Goal: Task Accomplishment & Management: Use online tool/utility

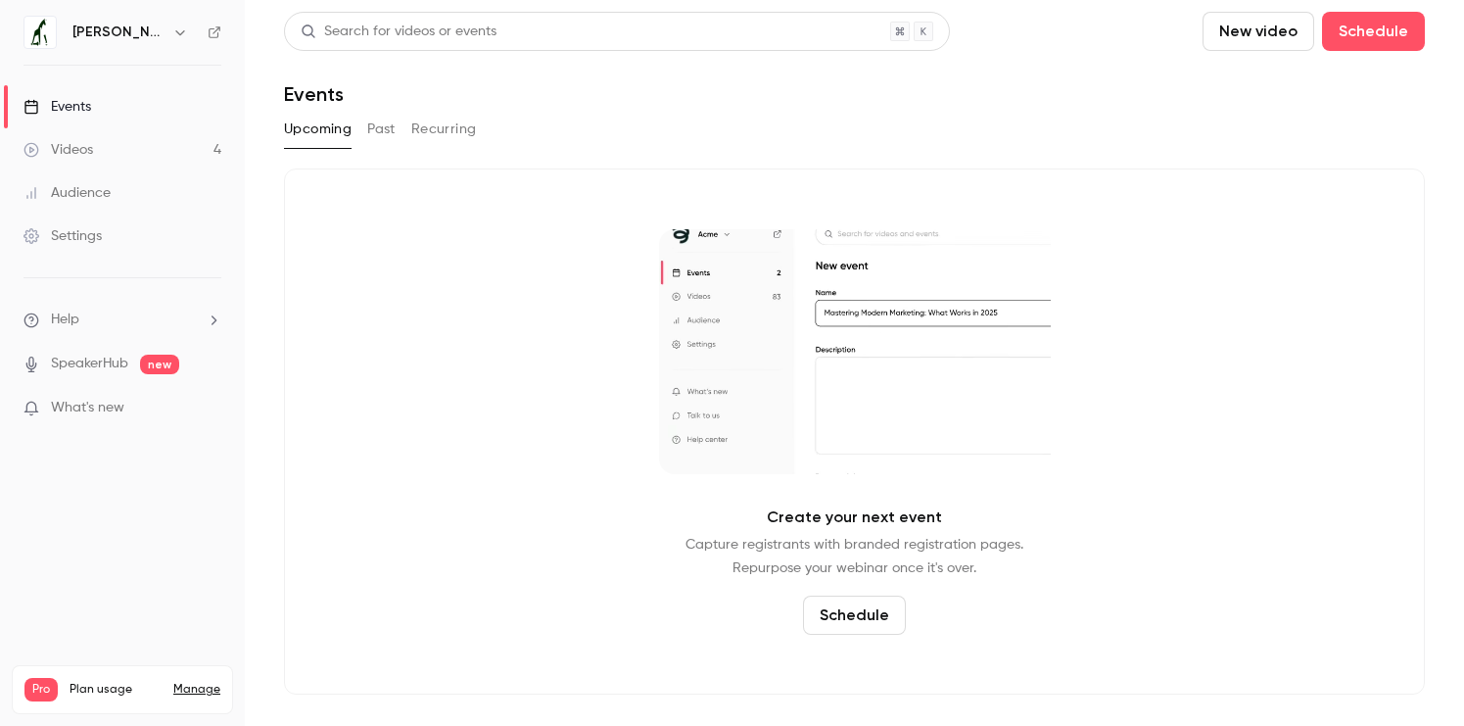
click at [134, 139] on link "Videos 4" at bounding box center [122, 149] width 245 height 43
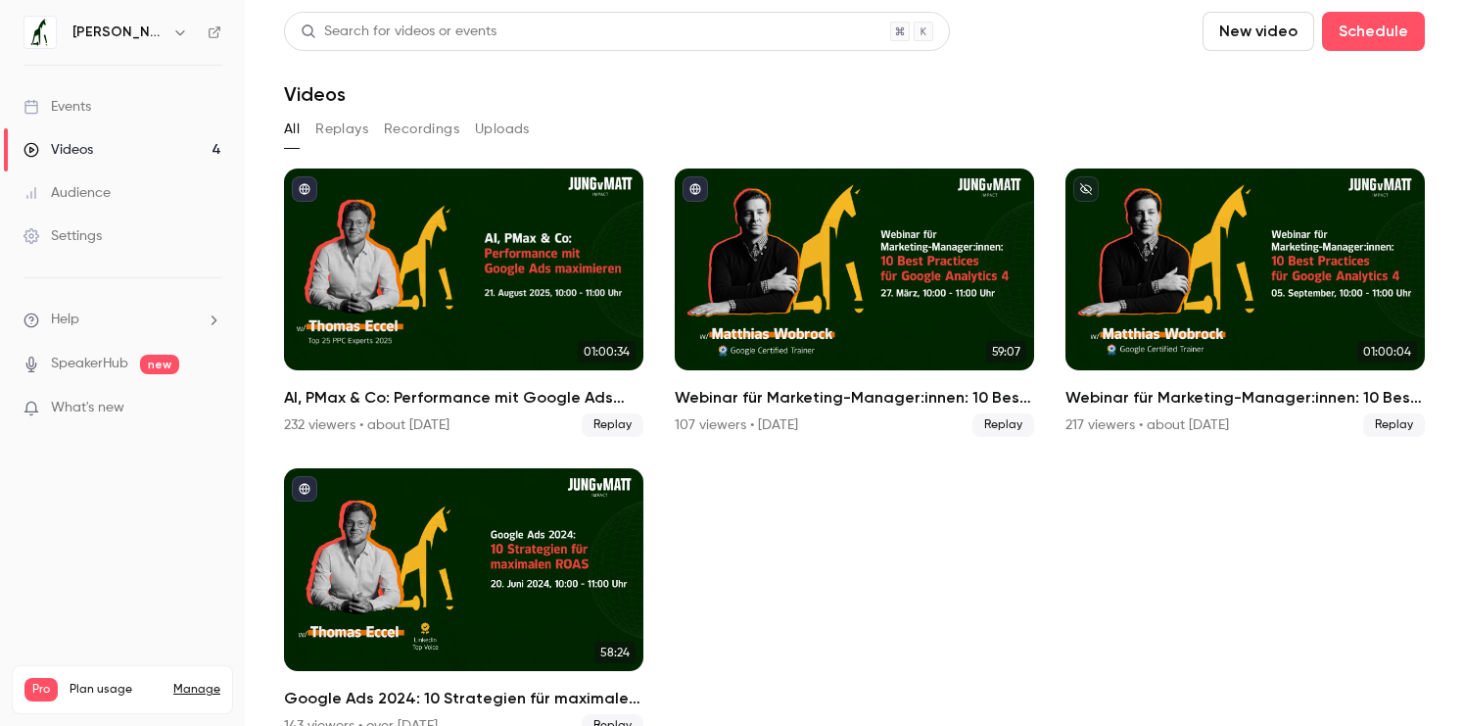
click at [94, 103] on link "Events" at bounding box center [122, 106] width 245 height 43
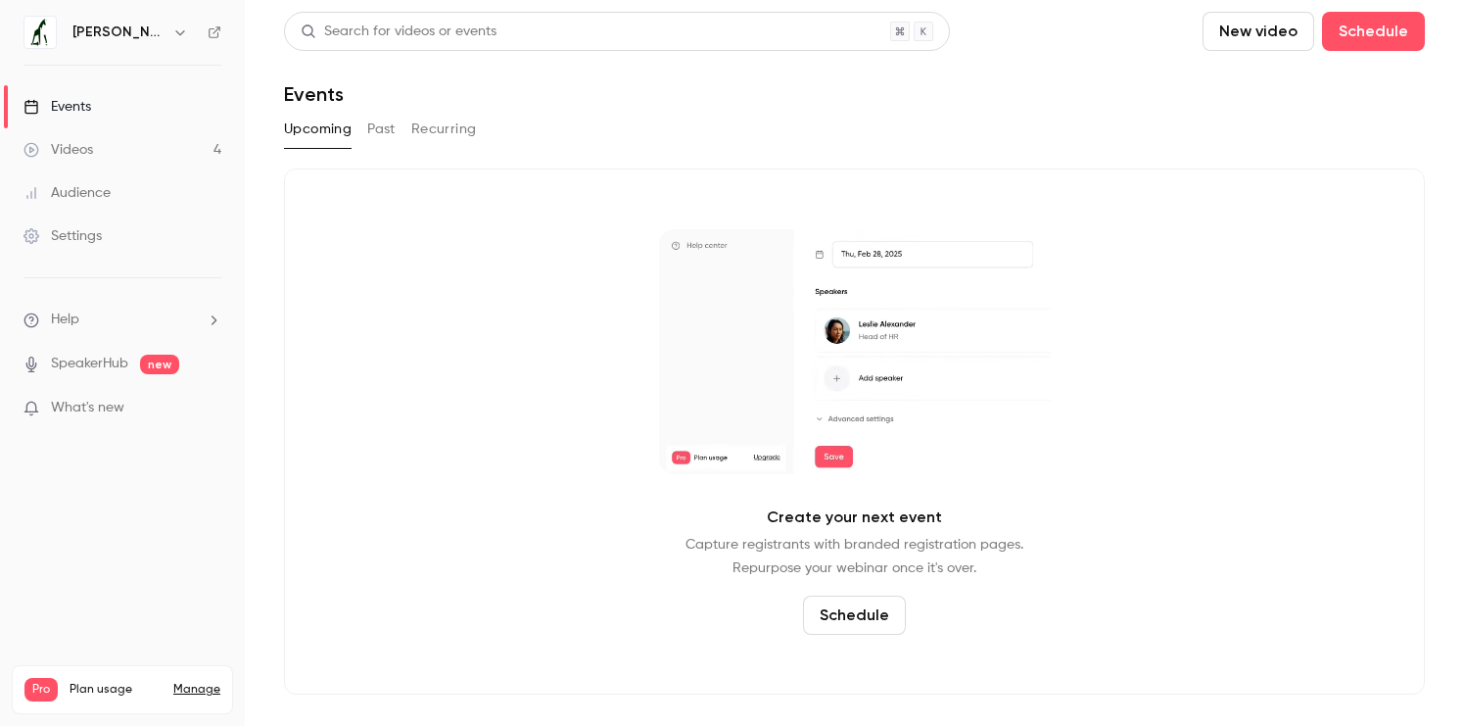
click at [99, 131] on link "Videos 4" at bounding box center [122, 149] width 245 height 43
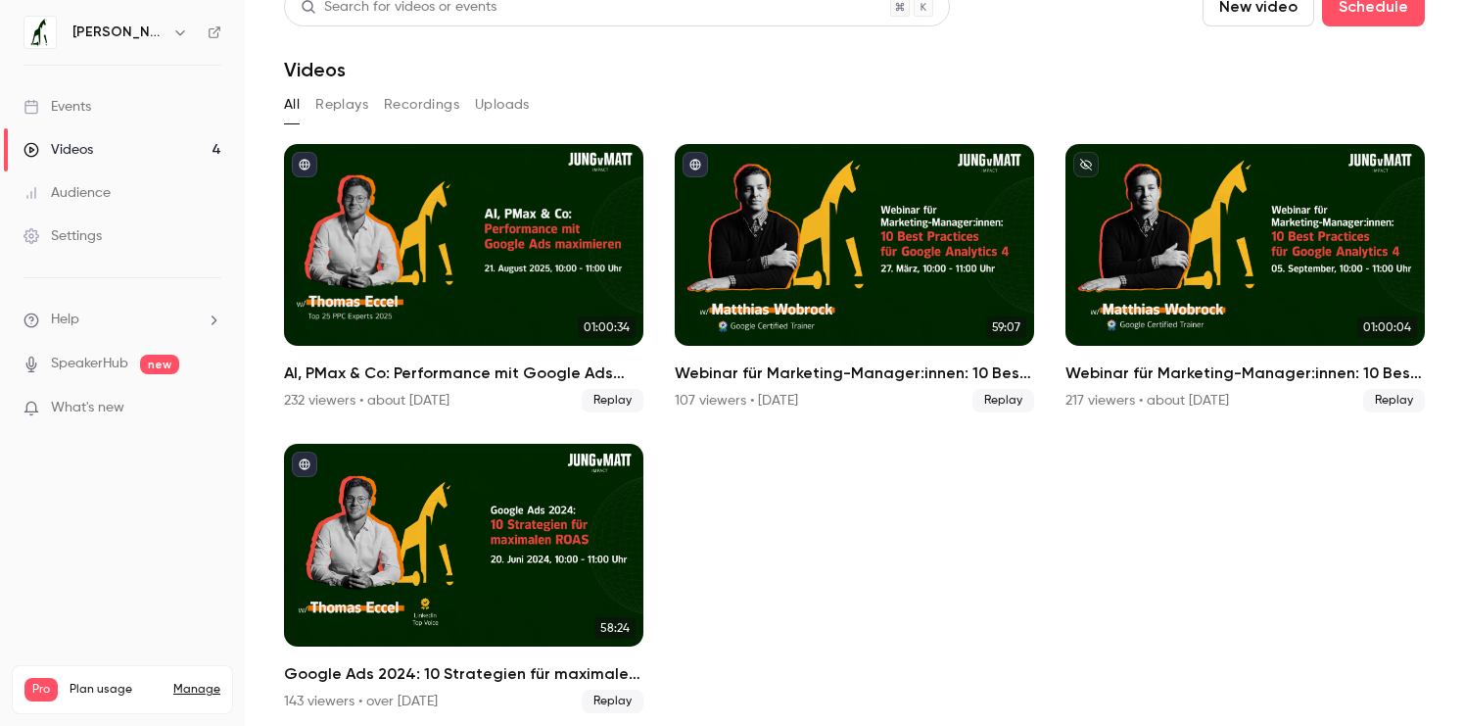
scroll to position [35, 0]
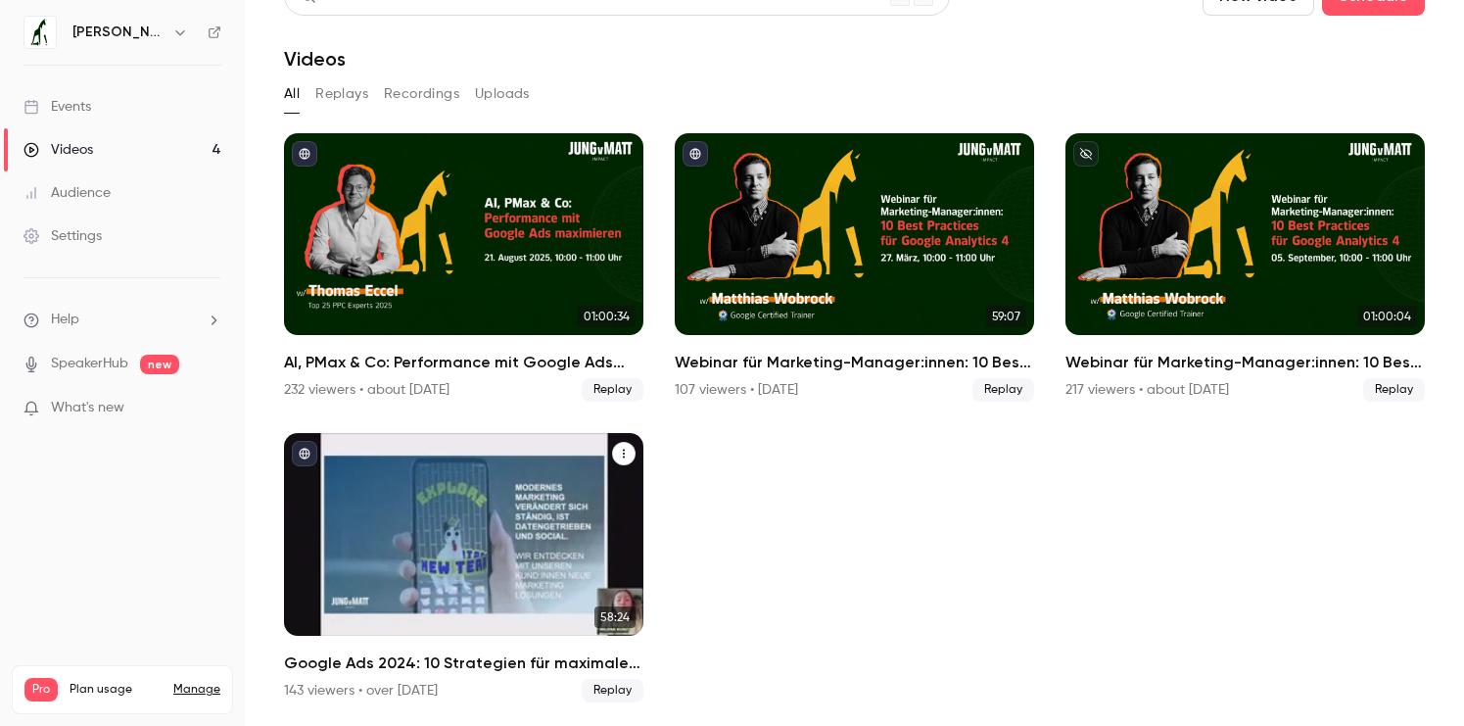
click at [582, 593] on div "Google Ads 2024: 10 Strategien für maximalen ROAS" at bounding box center [464, 534] width 360 height 202
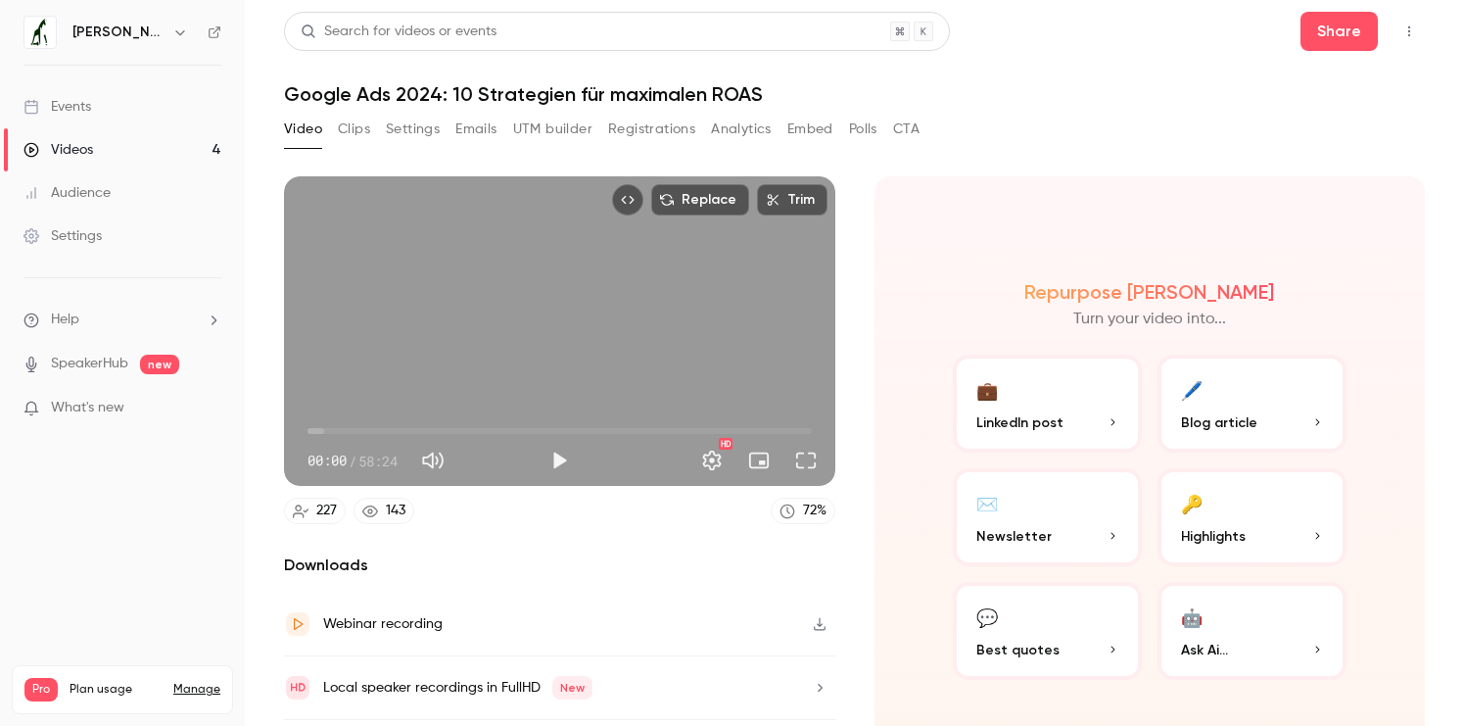
click at [645, 126] on button "Registrations" at bounding box center [651, 129] width 87 height 31
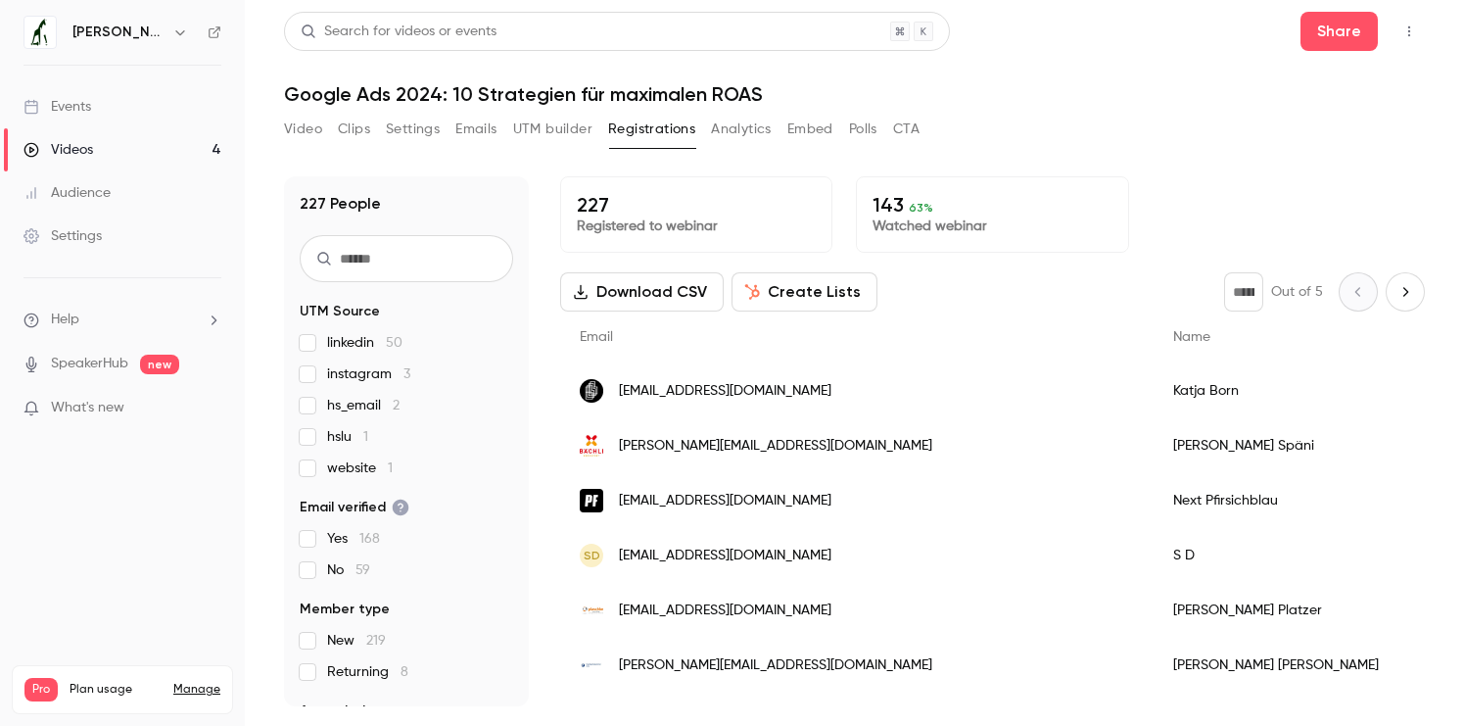
click at [810, 299] on button "Create Lists" at bounding box center [805, 291] width 146 height 39
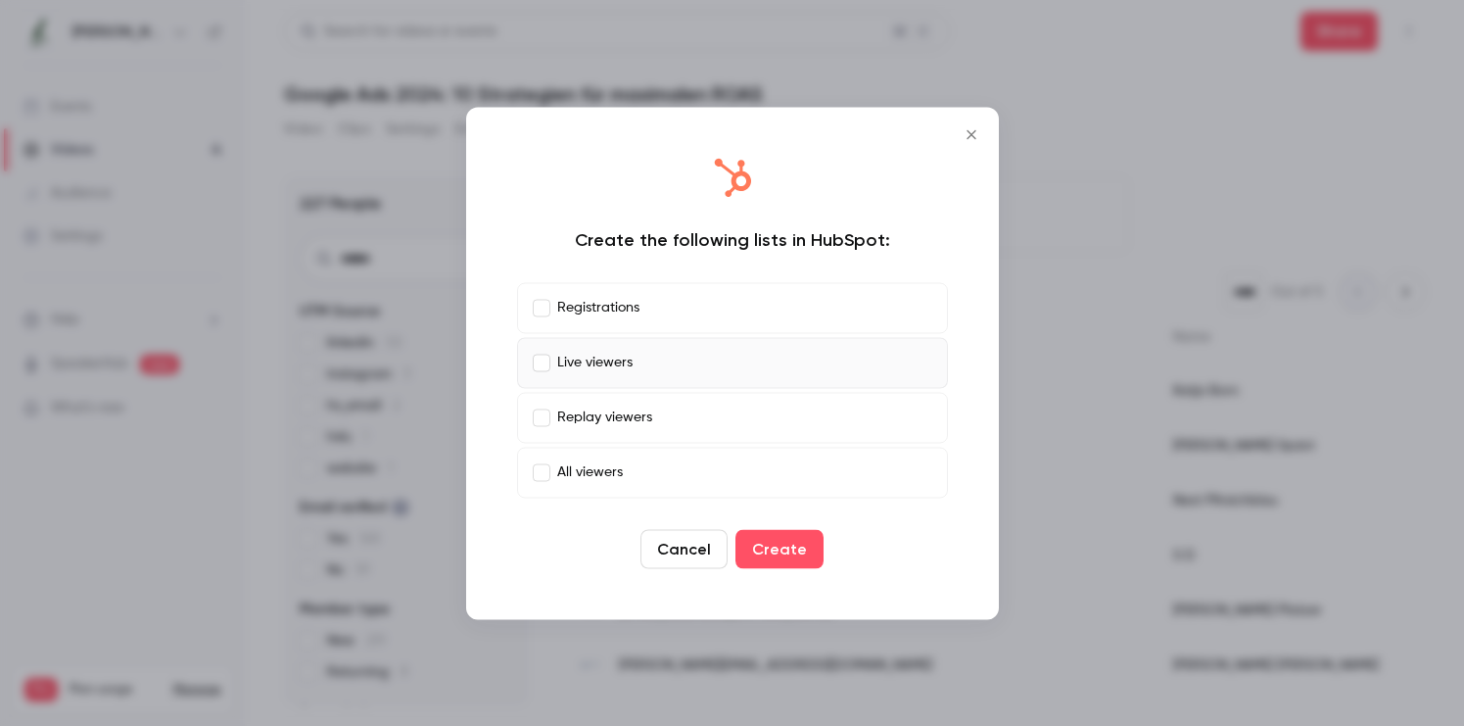
click at [545, 315] on label "Registrations" at bounding box center [732, 307] width 431 height 51
click at [545, 399] on label "Replay viewers" at bounding box center [732, 417] width 431 height 51
click at [796, 558] on button "Create" at bounding box center [780, 548] width 88 height 39
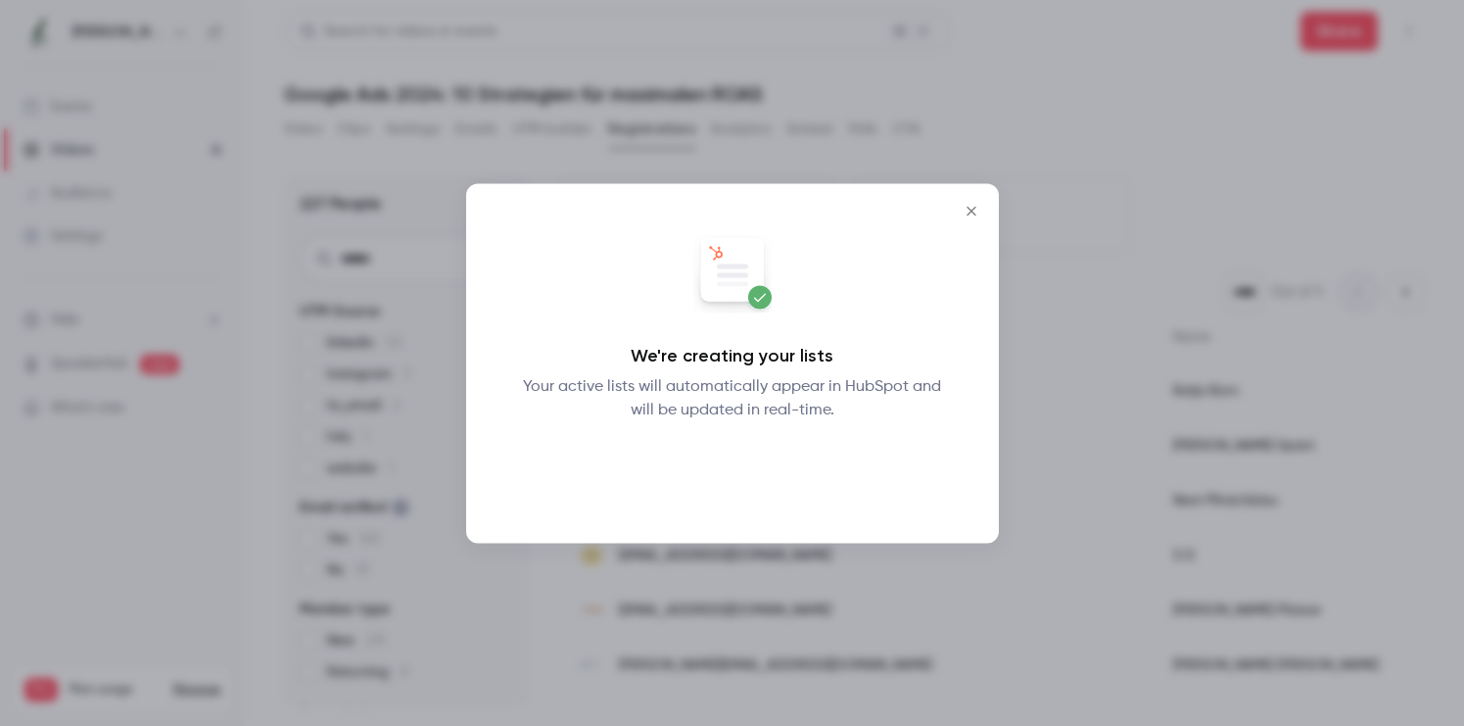
click at [743, 473] on button "Okay" at bounding box center [732, 472] width 72 height 39
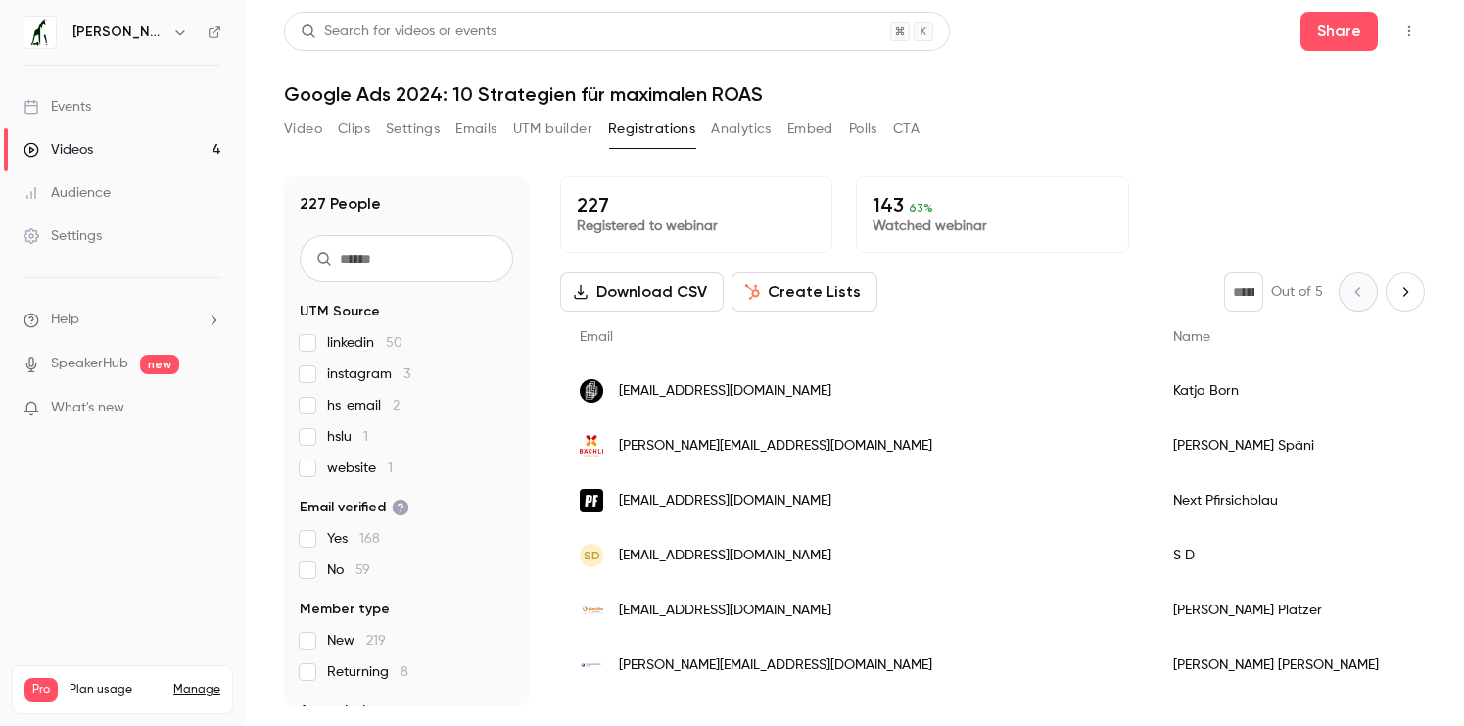
click at [798, 290] on button "Create Lists" at bounding box center [805, 291] width 146 height 39
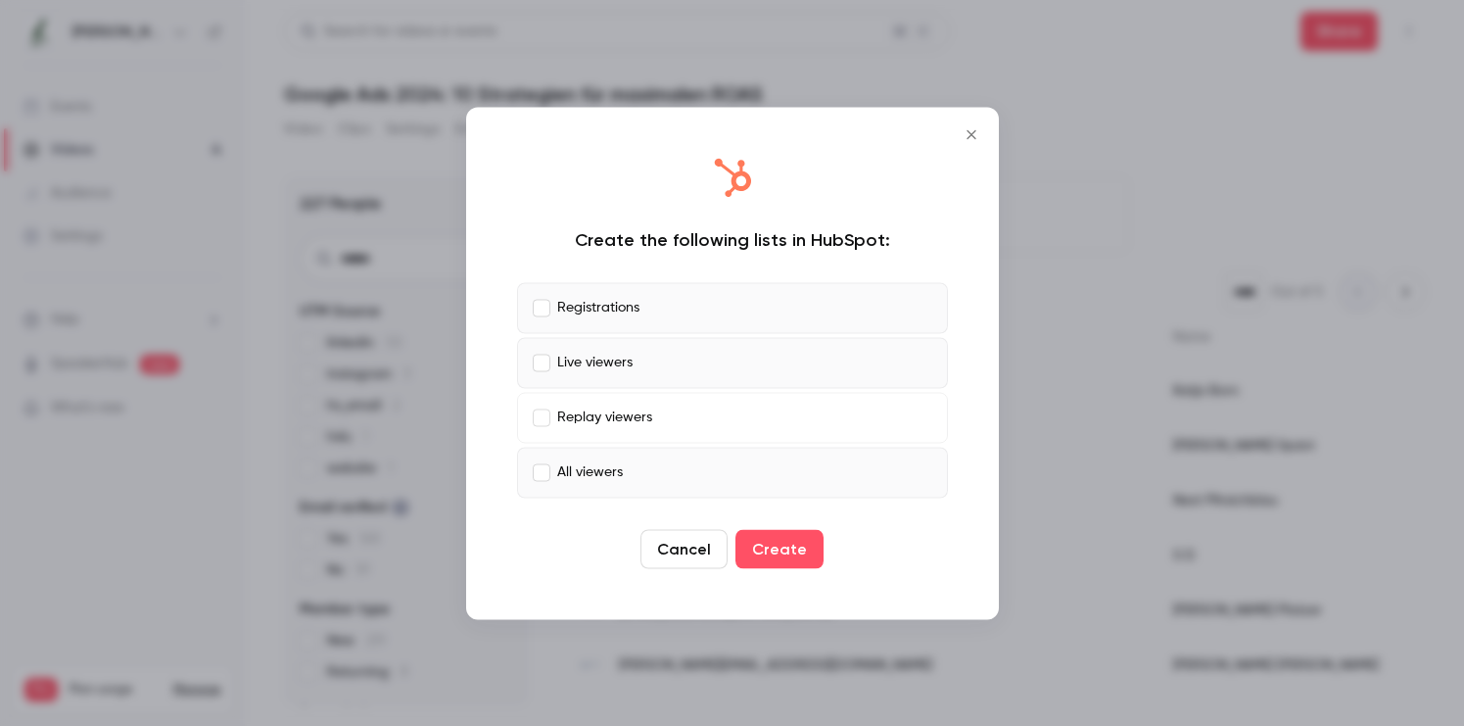
click at [553, 356] on label "Live viewers" at bounding box center [732, 362] width 431 height 51
click at [549, 311] on label "Registrations" at bounding box center [732, 307] width 431 height 51
click at [803, 546] on button "Create" at bounding box center [780, 548] width 88 height 39
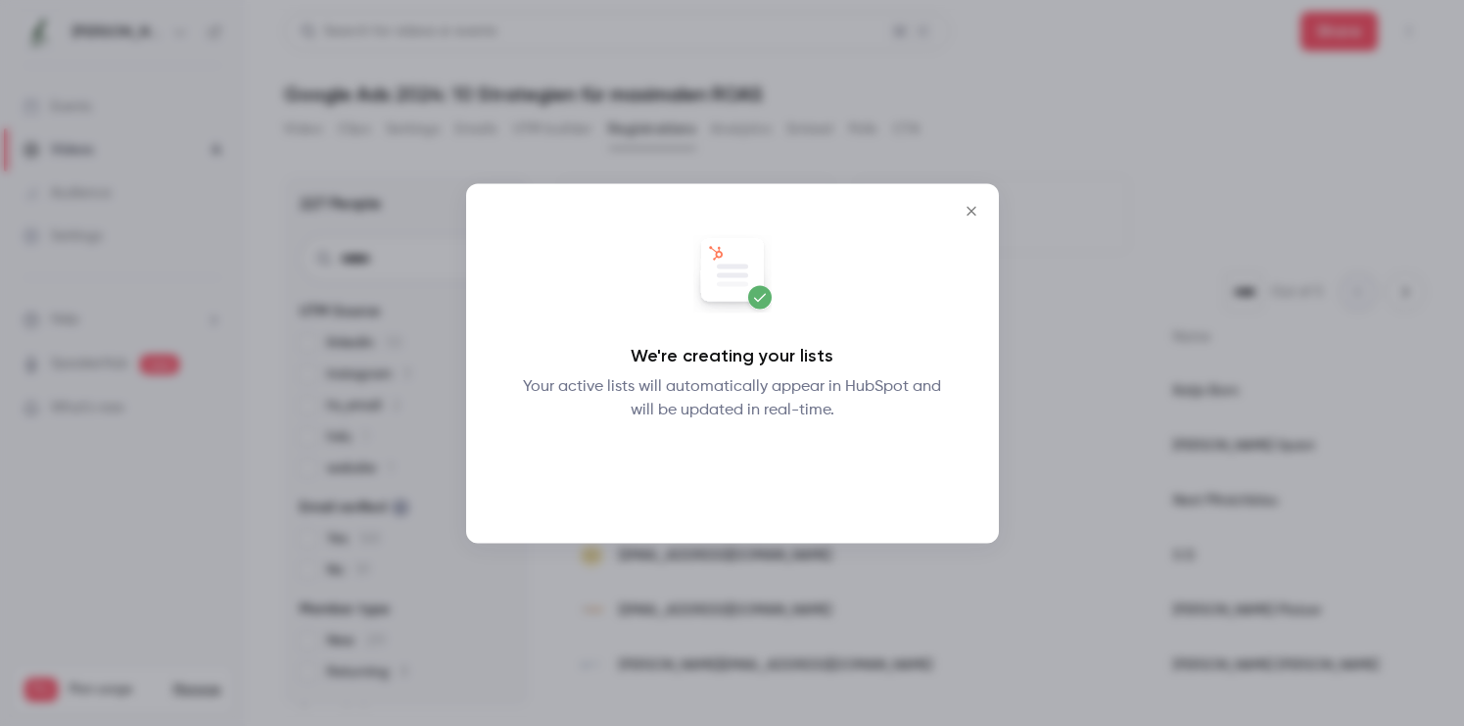
click at [722, 481] on button "Okay" at bounding box center [732, 472] width 72 height 39
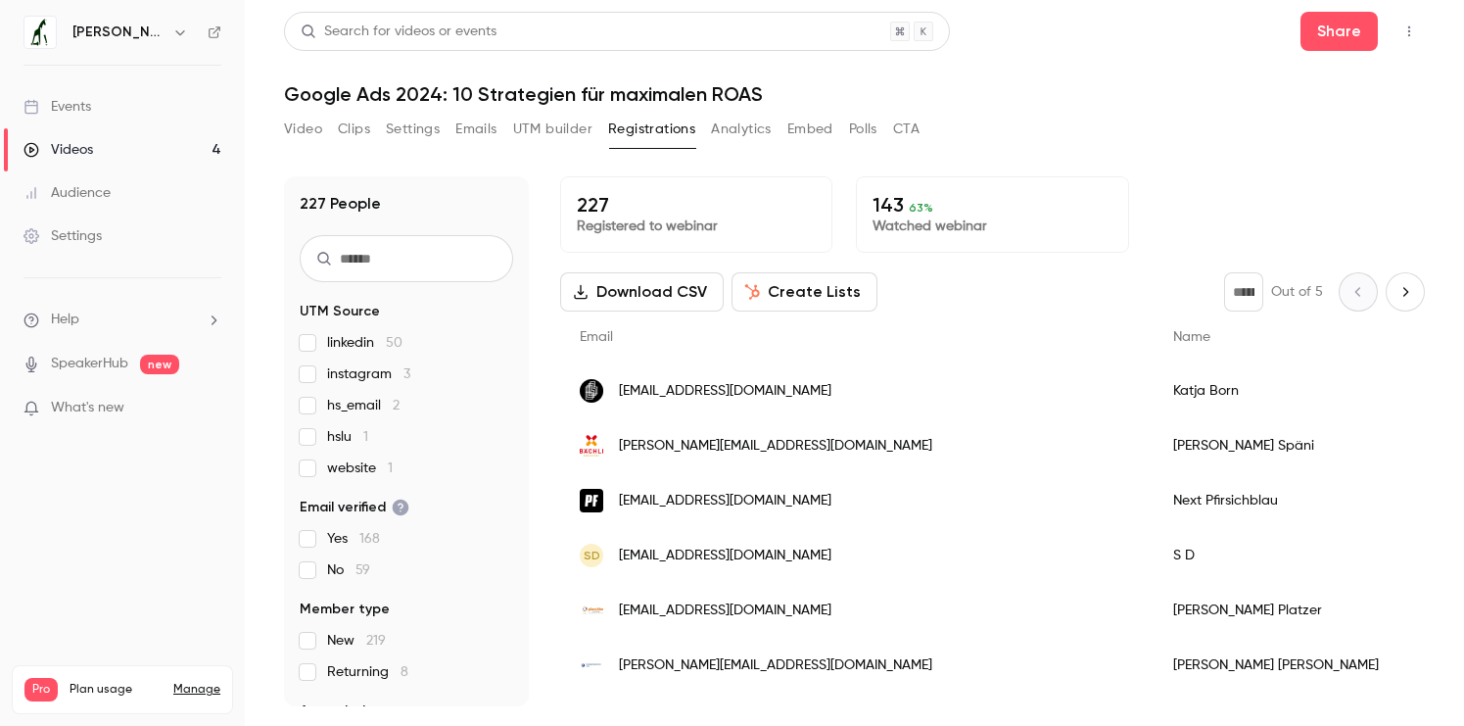
click at [840, 293] on button "Create Lists" at bounding box center [805, 291] width 146 height 39
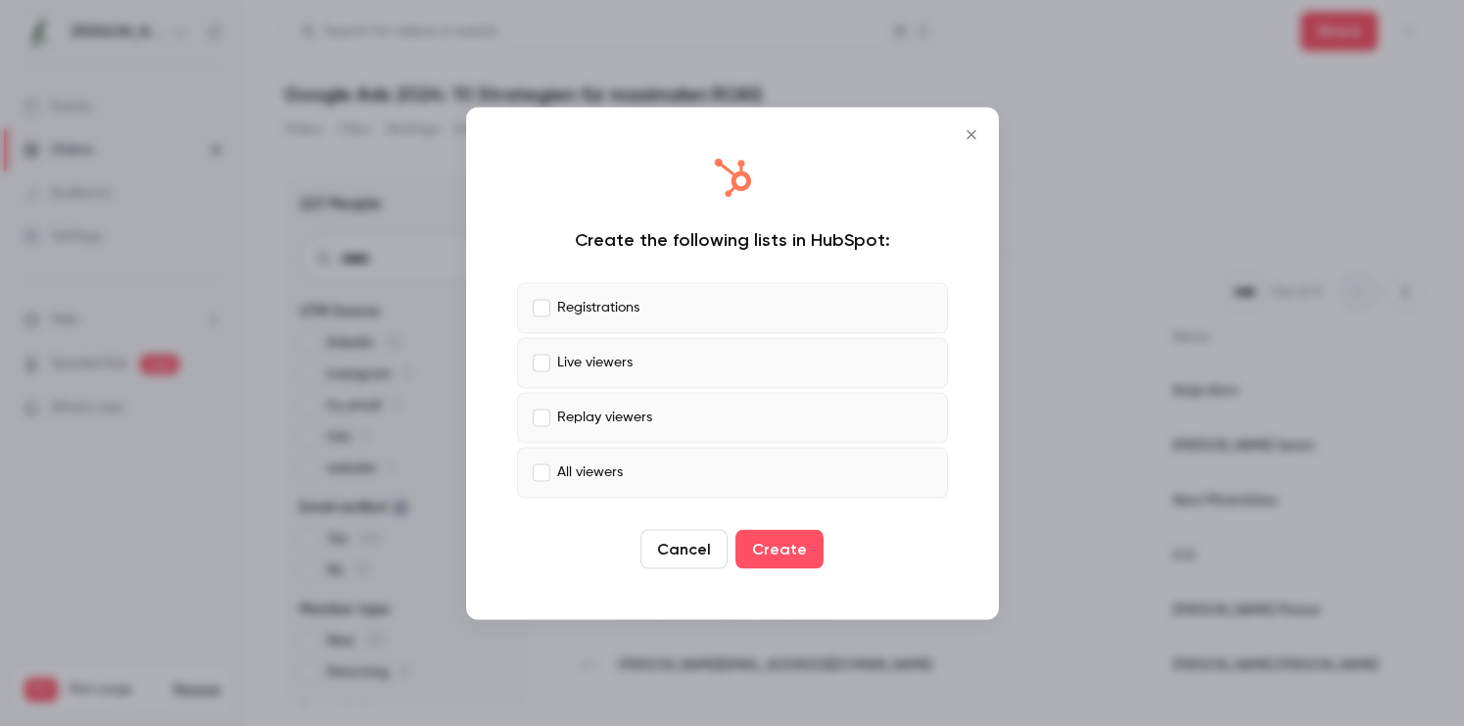
click at [966, 131] on icon "Close" at bounding box center [972, 134] width 24 height 16
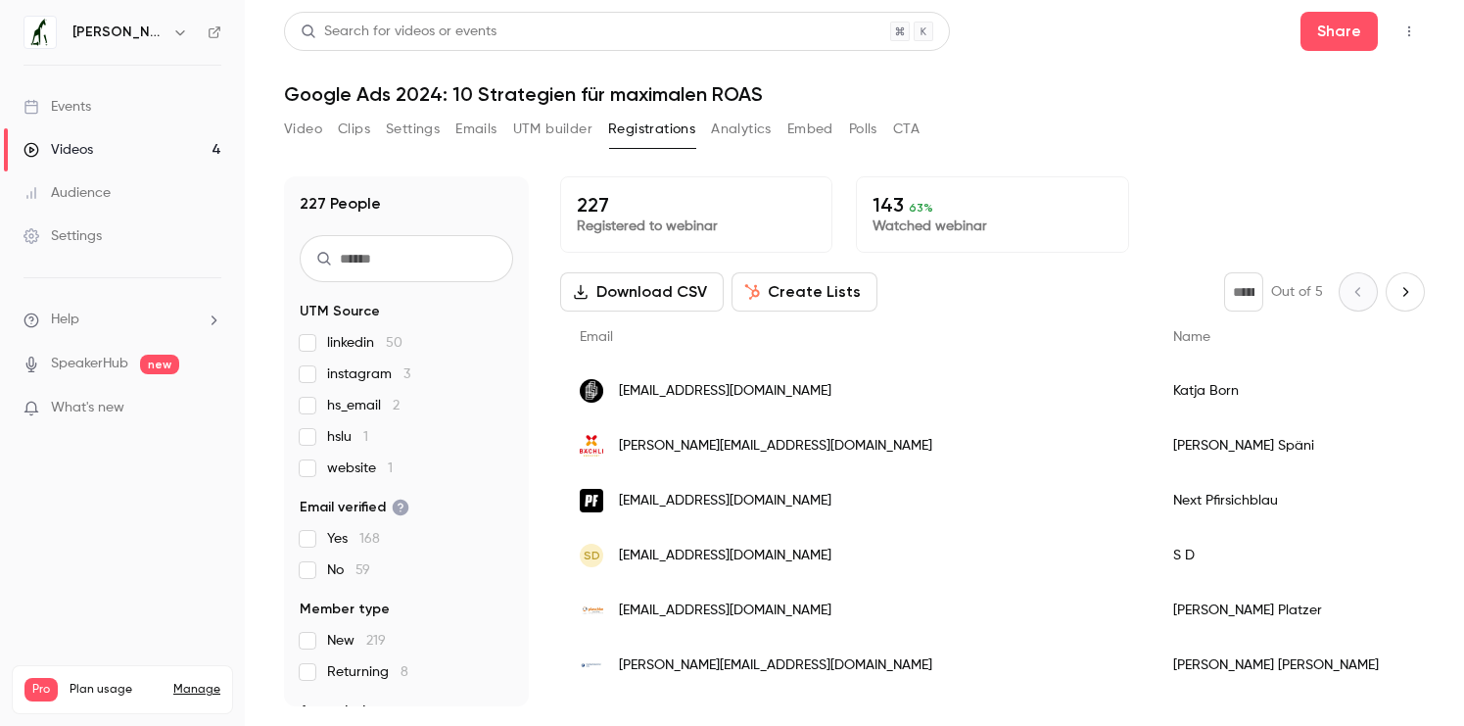
click at [813, 295] on button "Create Lists" at bounding box center [805, 291] width 146 height 39
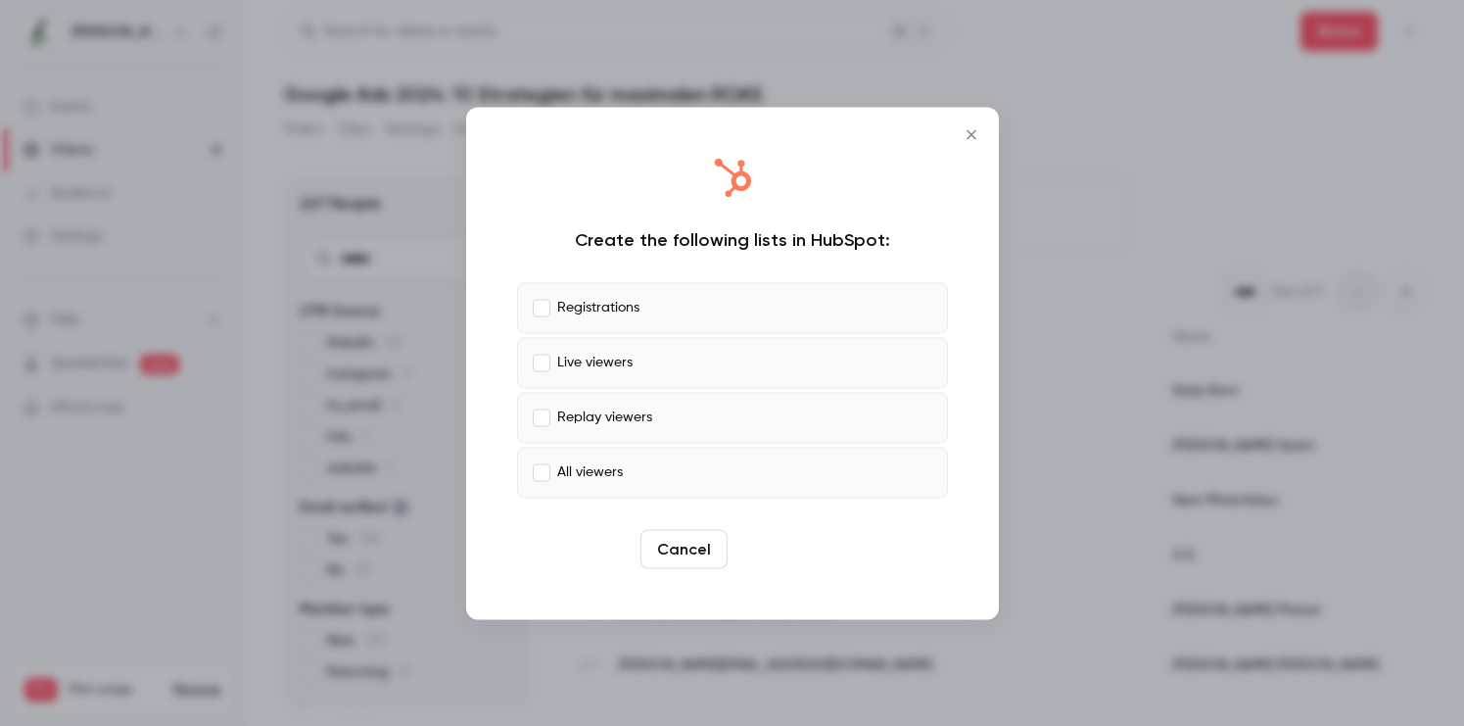
click at [785, 544] on button "Create" at bounding box center [780, 548] width 88 height 39
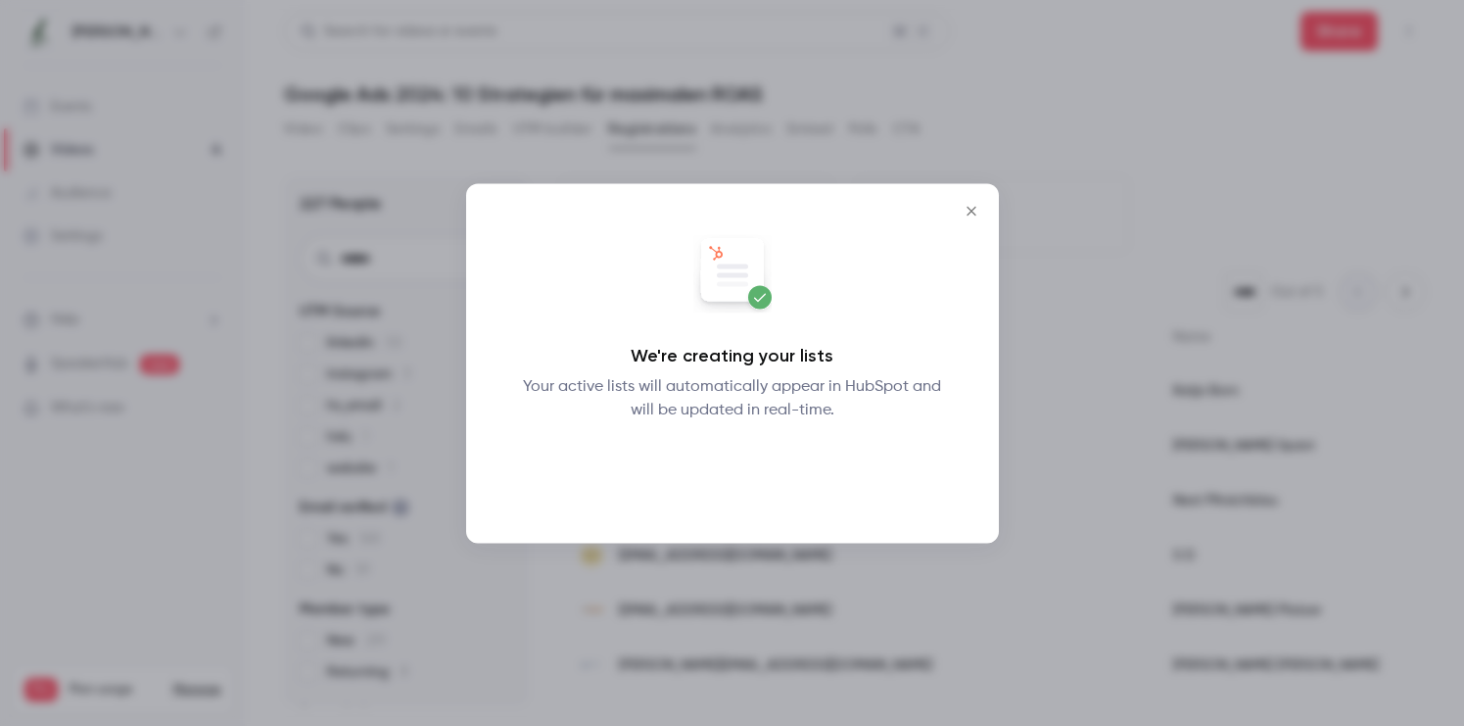
click at [699, 470] on button "Okay" at bounding box center [732, 472] width 72 height 39
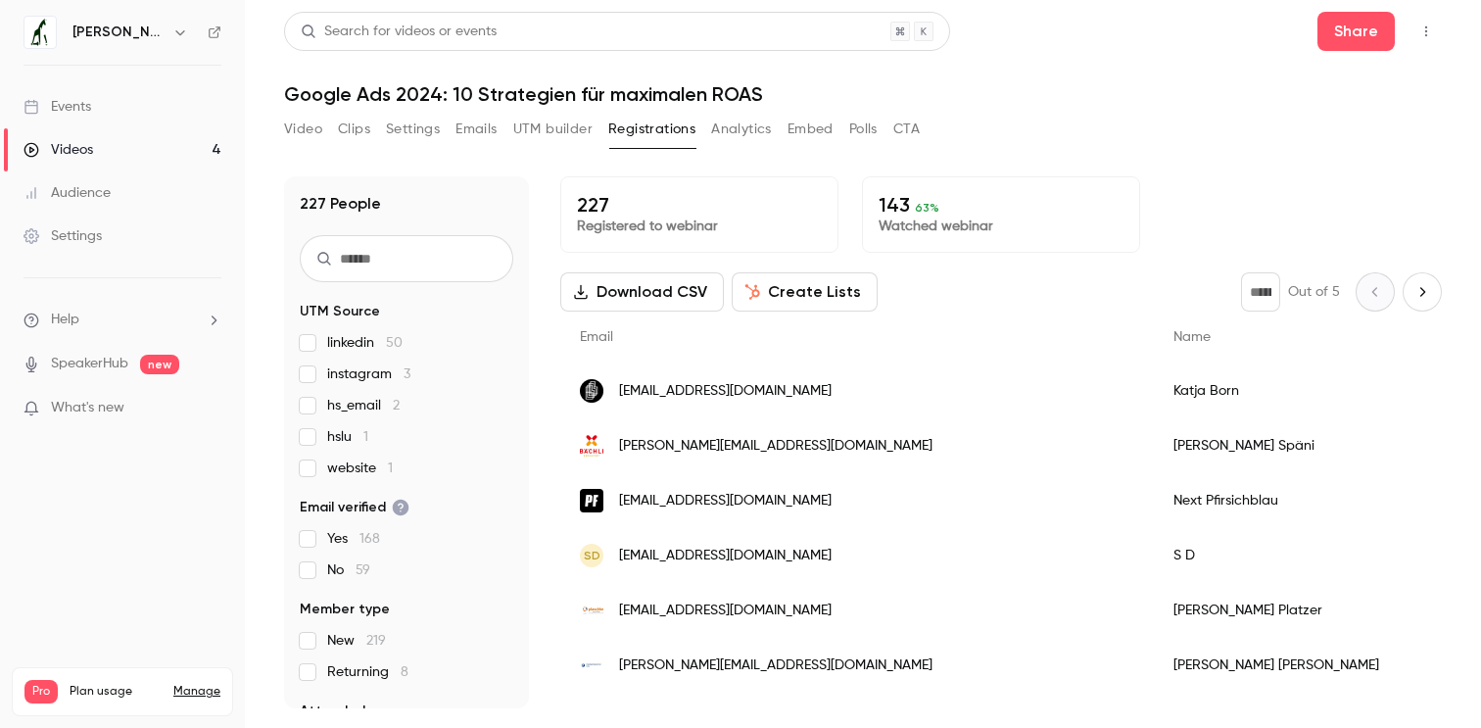
click at [1416, 295] on icon "Next page" at bounding box center [1423, 292] width 22 height 16
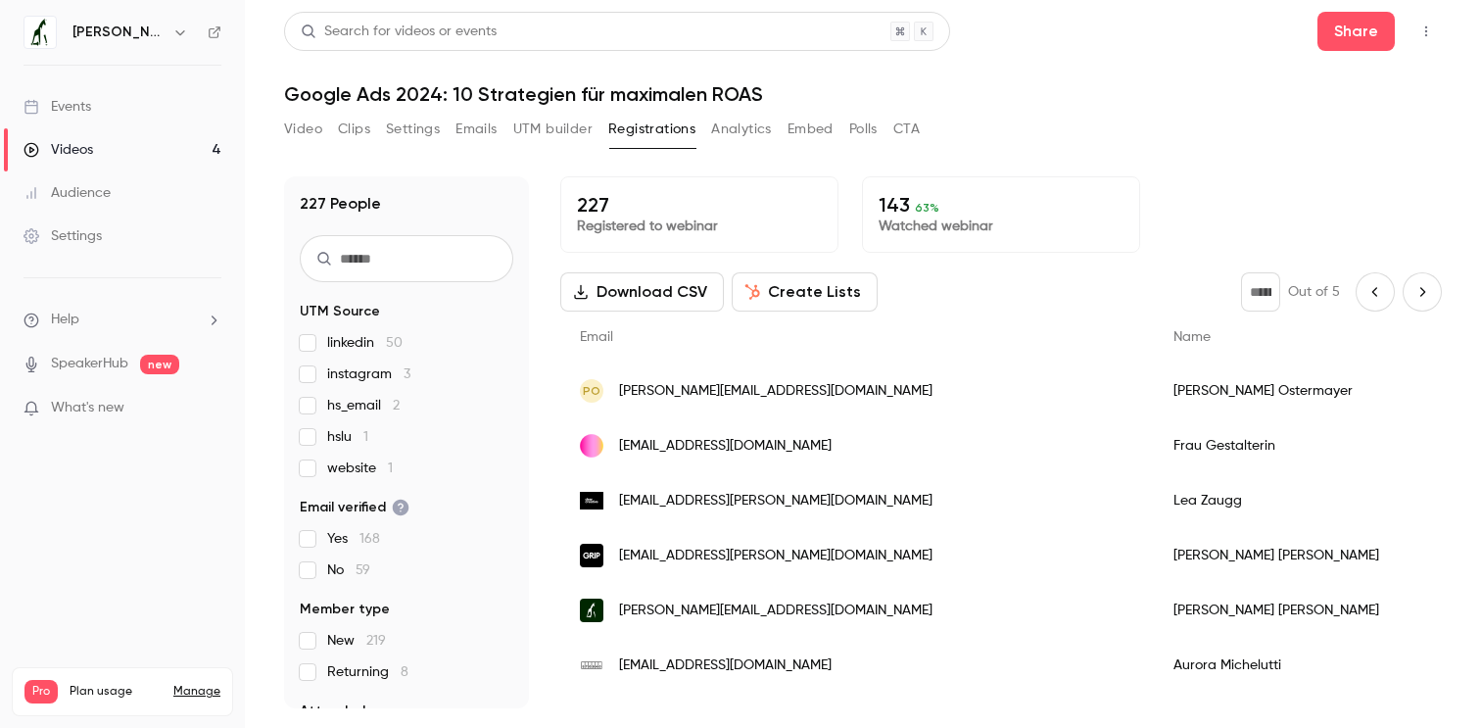
click at [1416, 295] on icon "Next page" at bounding box center [1423, 292] width 22 height 16
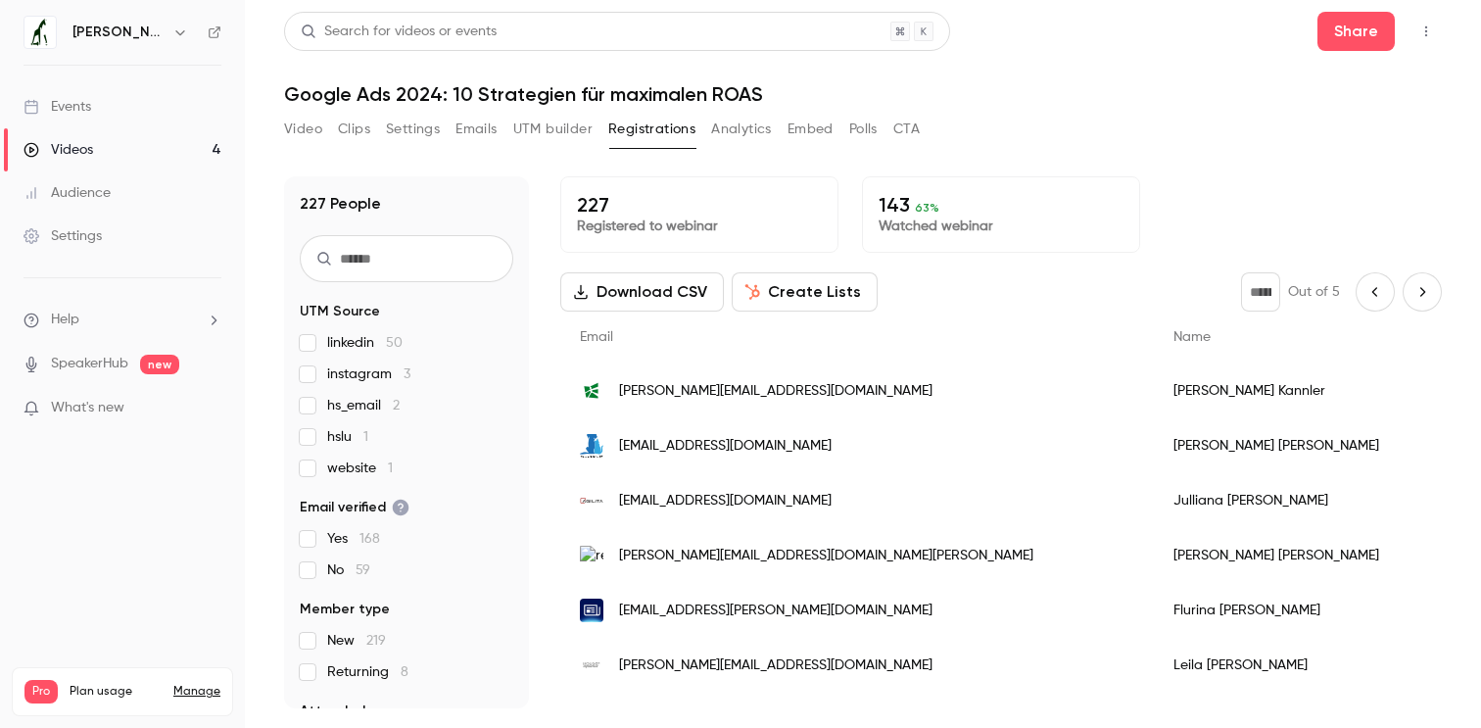
click at [1416, 295] on icon "Next page" at bounding box center [1423, 292] width 22 height 16
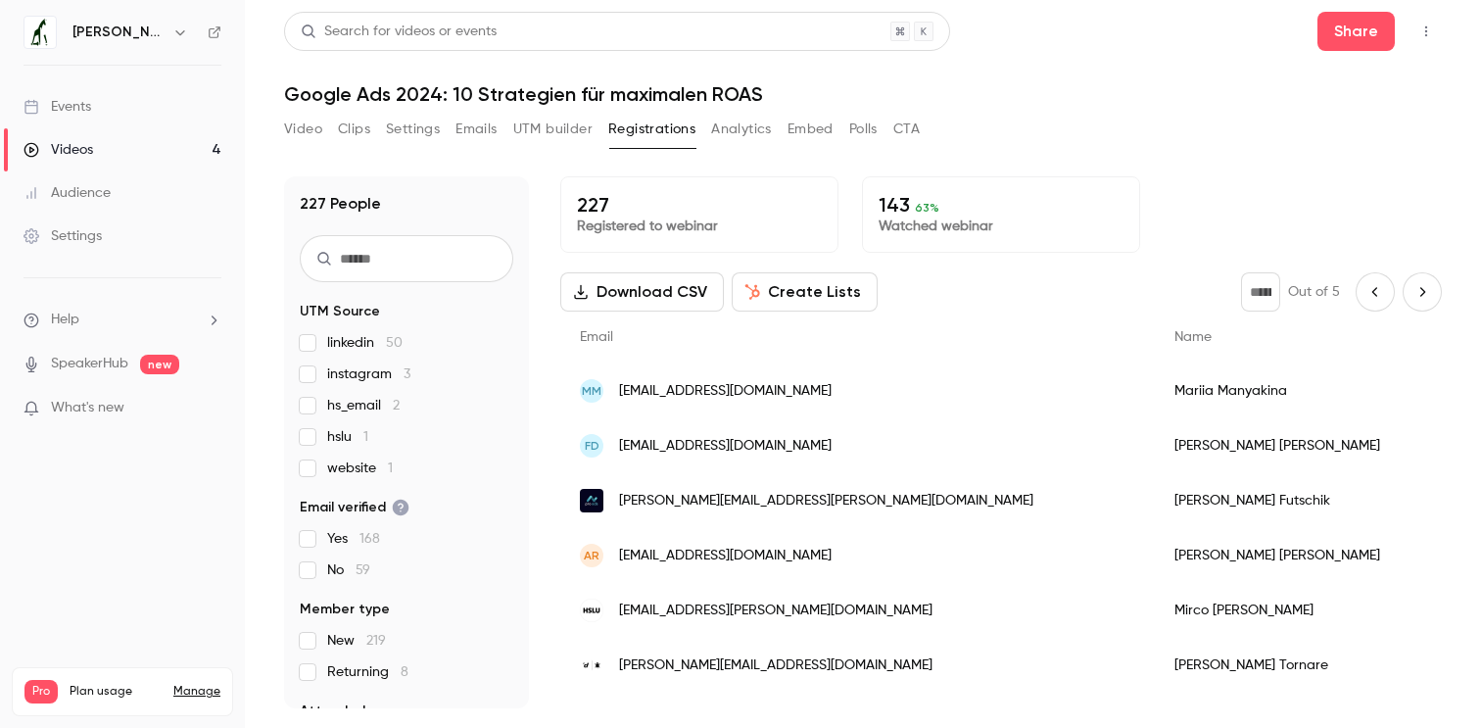
click at [1410, 297] on button "Next page" at bounding box center [1422, 291] width 39 height 39
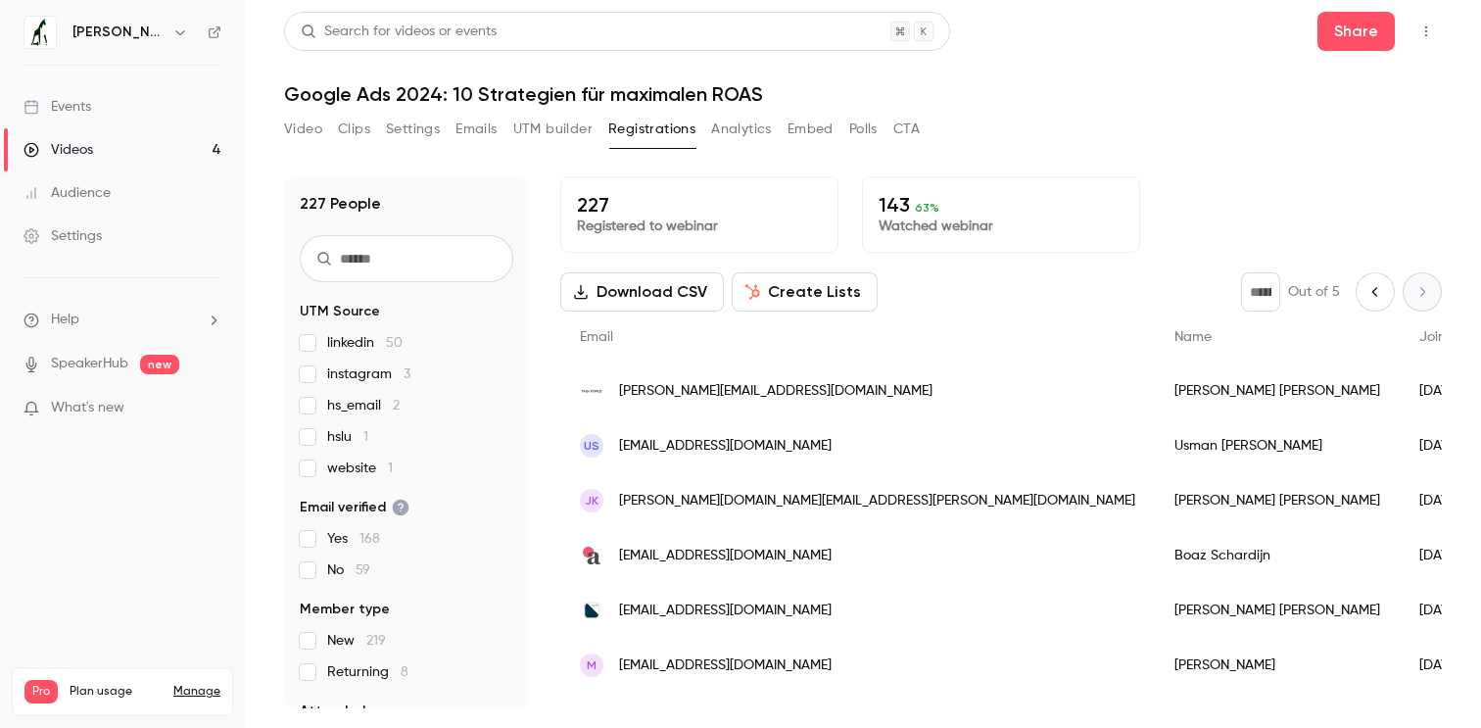
click at [1368, 295] on icon "Previous page" at bounding box center [1376, 292] width 22 height 16
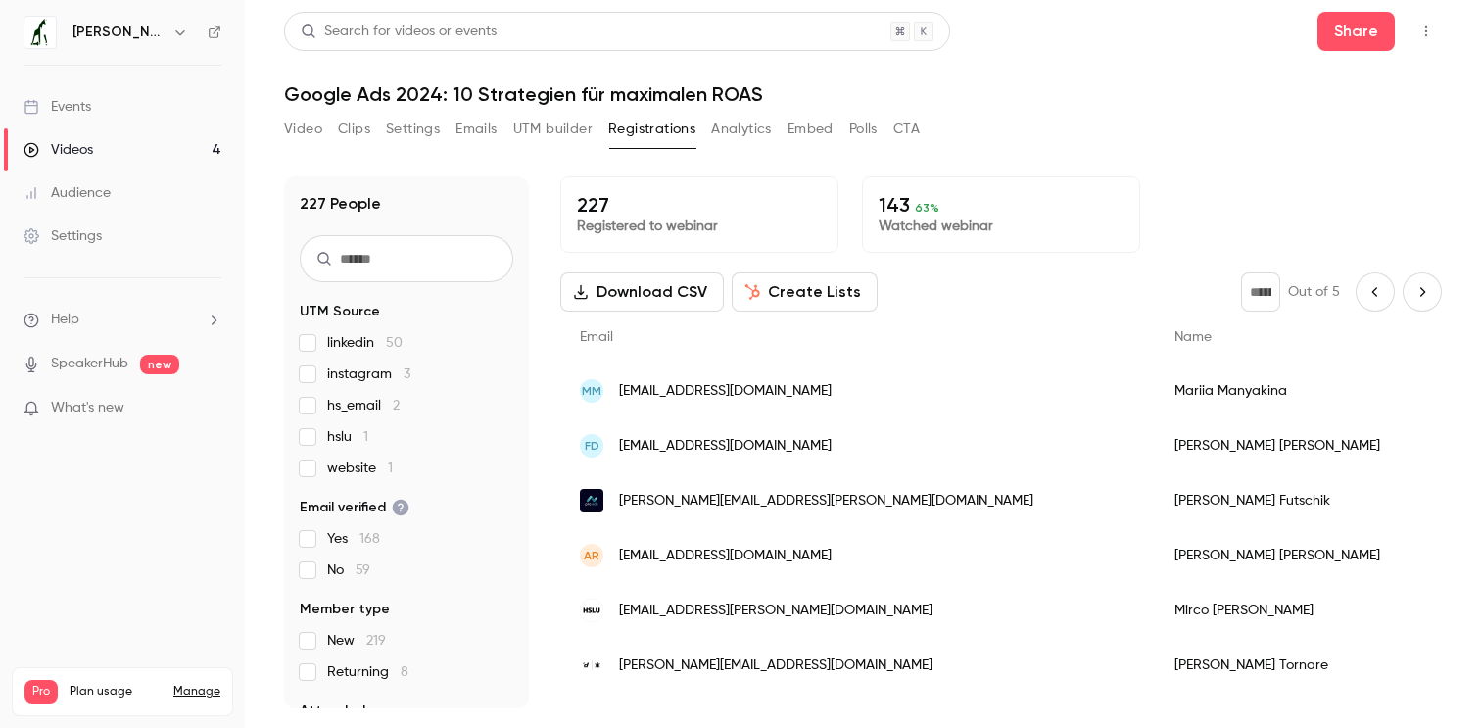
click at [1368, 295] on icon "Previous page" at bounding box center [1376, 292] width 22 height 16
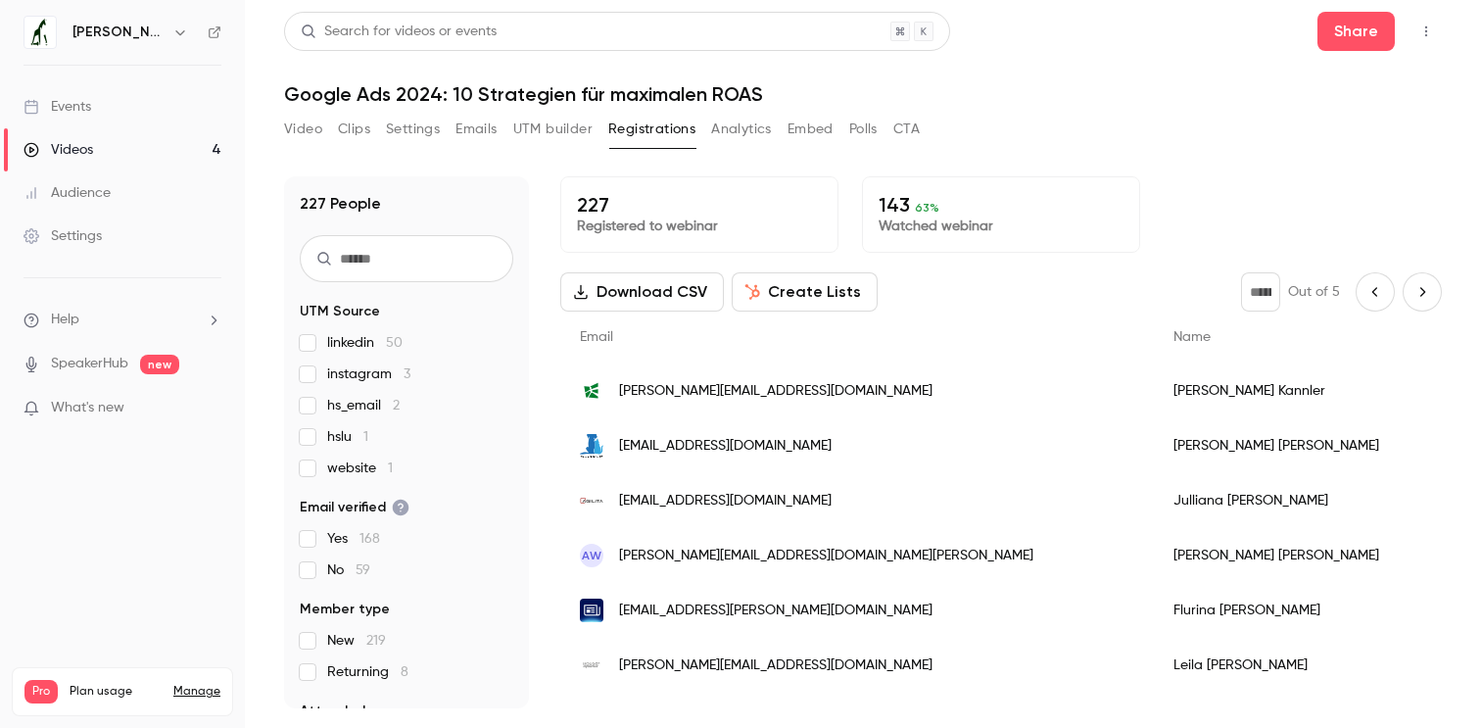
click at [1368, 295] on icon "Previous page" at bounding box center [1376, 292] width 22 height 16
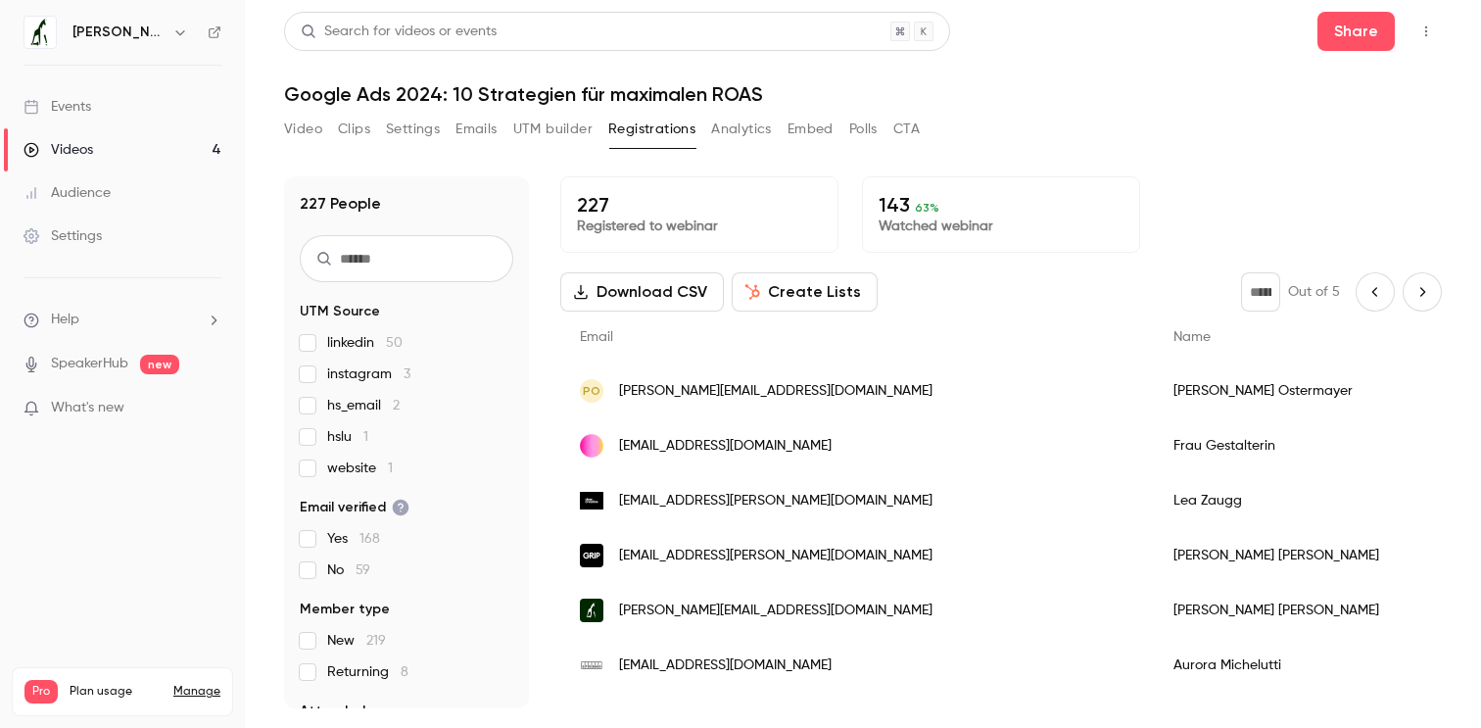
click at [1368, 295] on icon "Previous page" at bounding box center [1376, 292] width 22 height 16
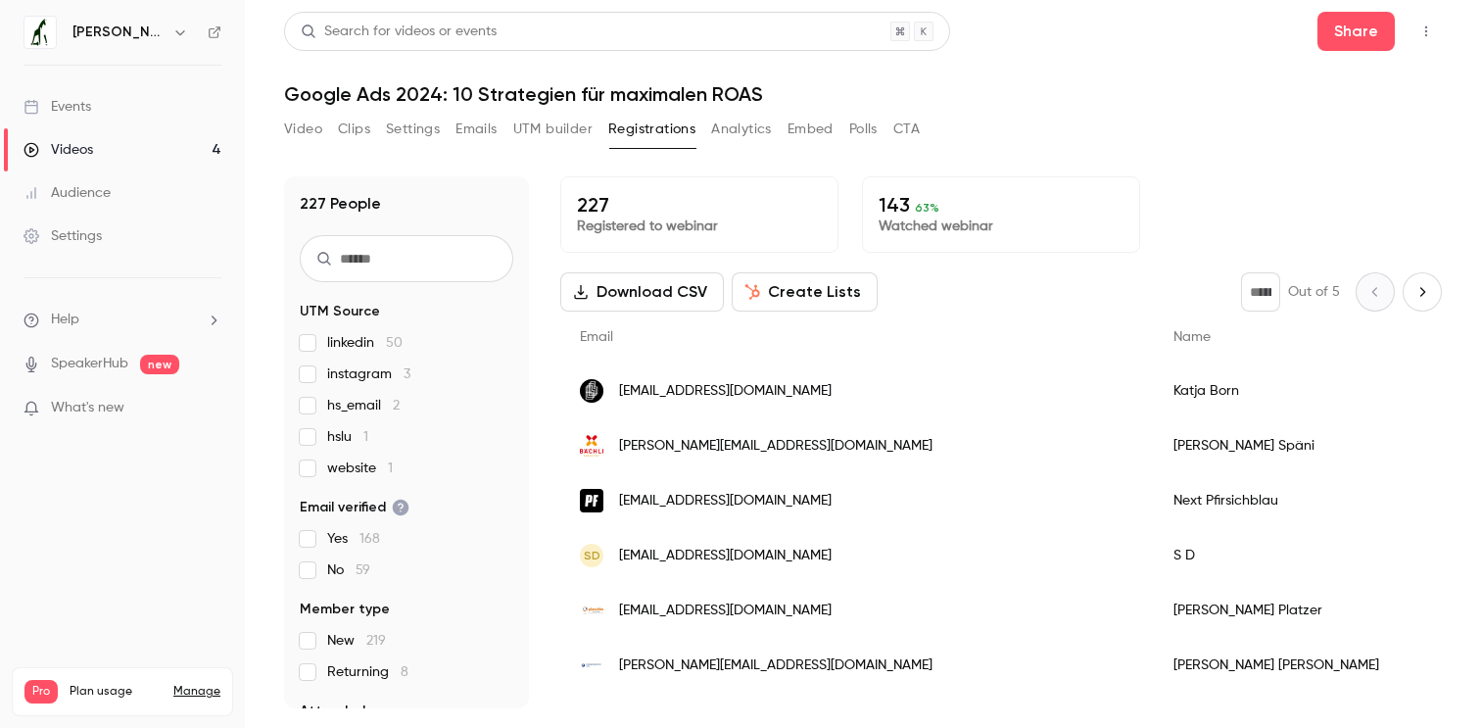
click at [1426, 290] on icon "Next page" at bounding box center [1423, 292] width 22 height 16
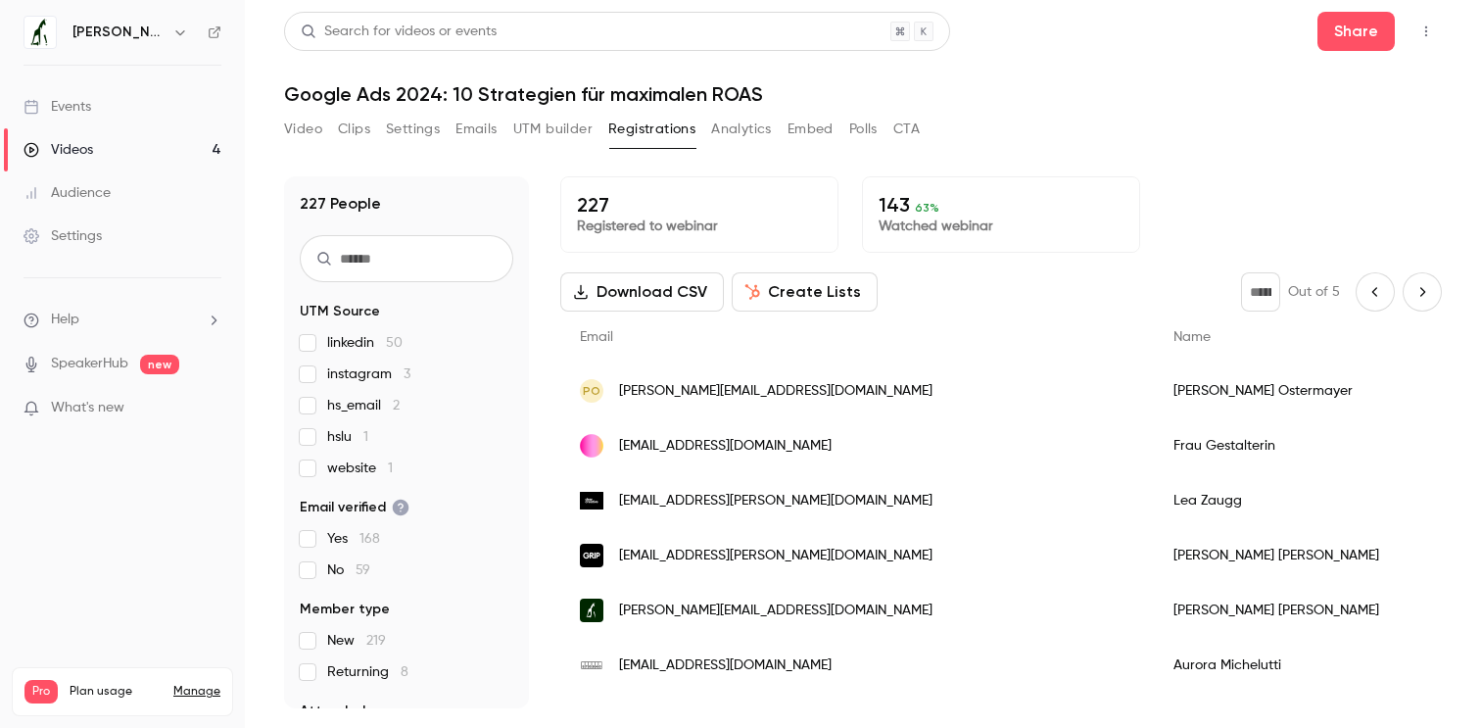
click at [1426, 290] on icon "Next page" at bounding box center [1423, 292] width 22 height 16
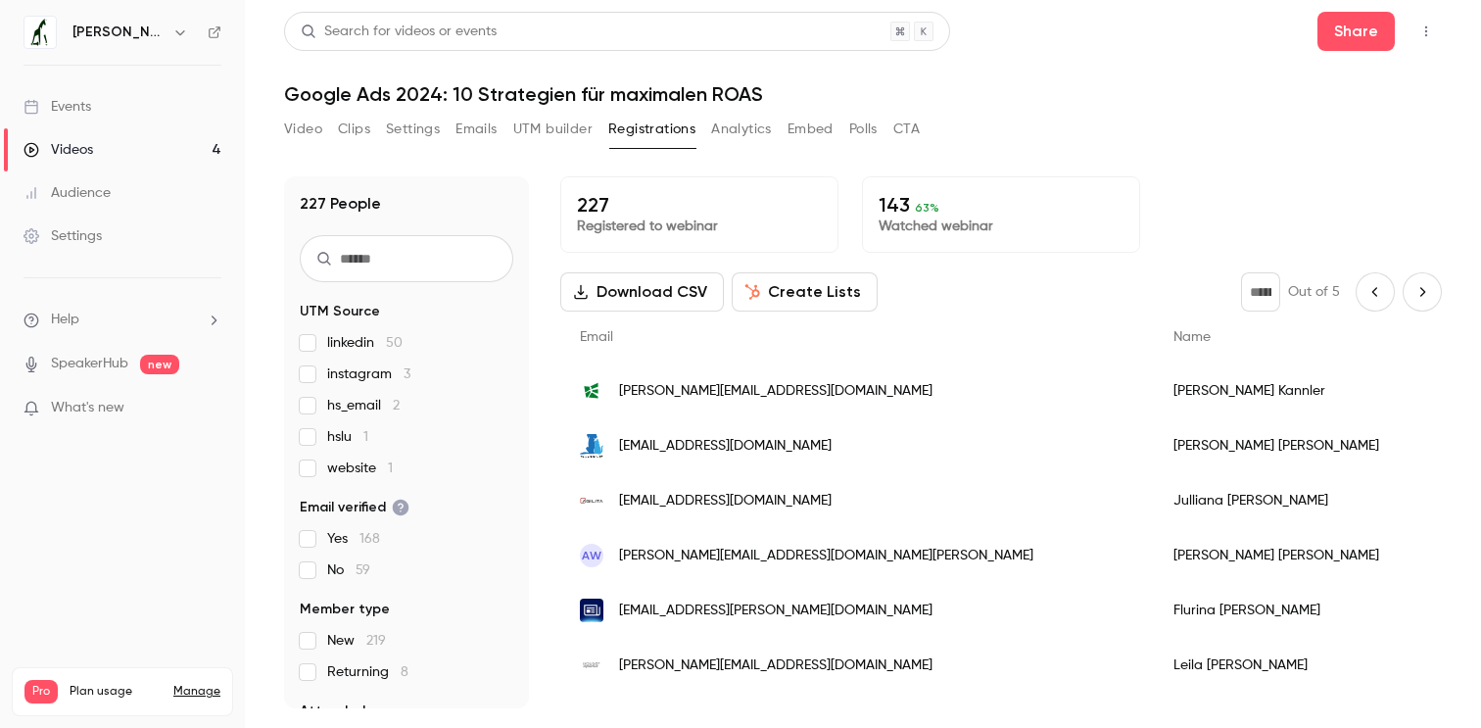
click at [1378, 296] on icon "Previous page" at bounding box center [1376, 292] width 22 height 16
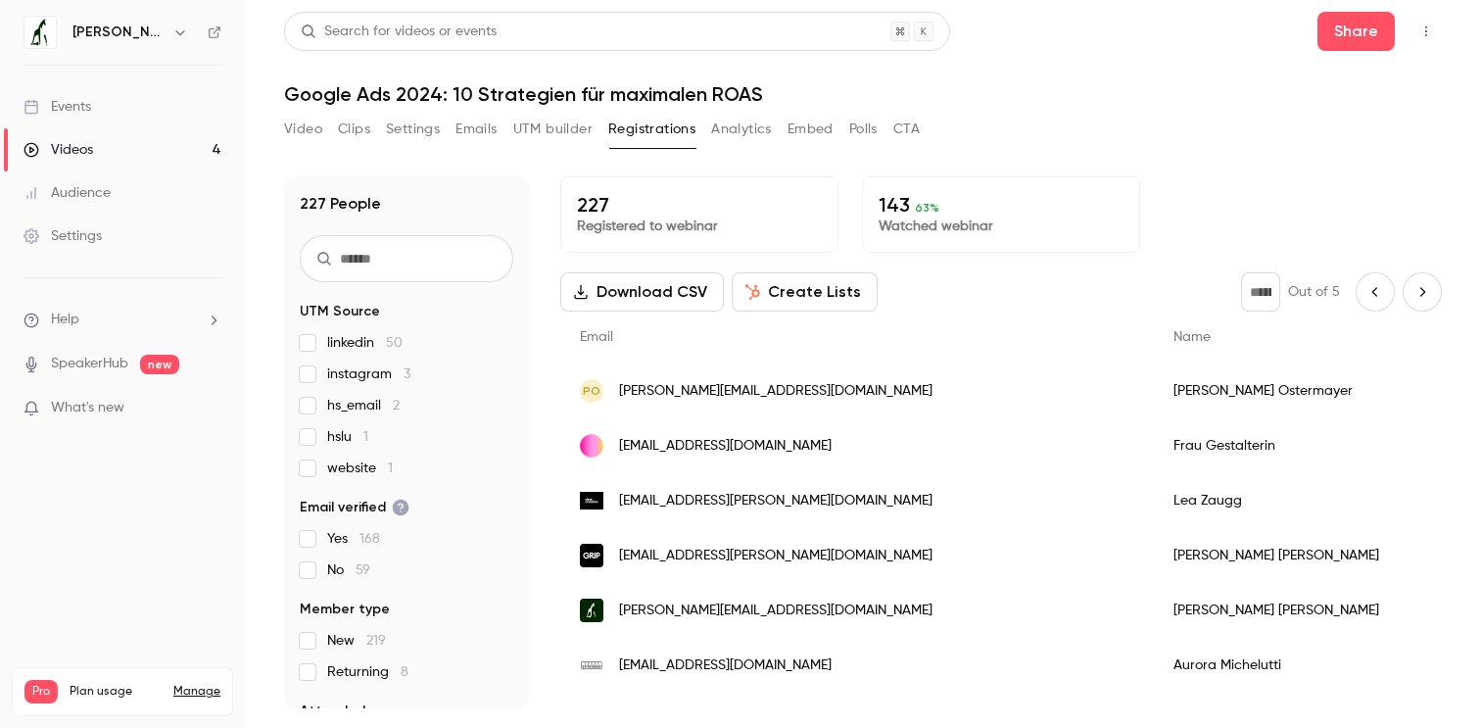
click at [1378, 296] on icon "Previous page" at bounding box center [1376, 292] width 22 height 16
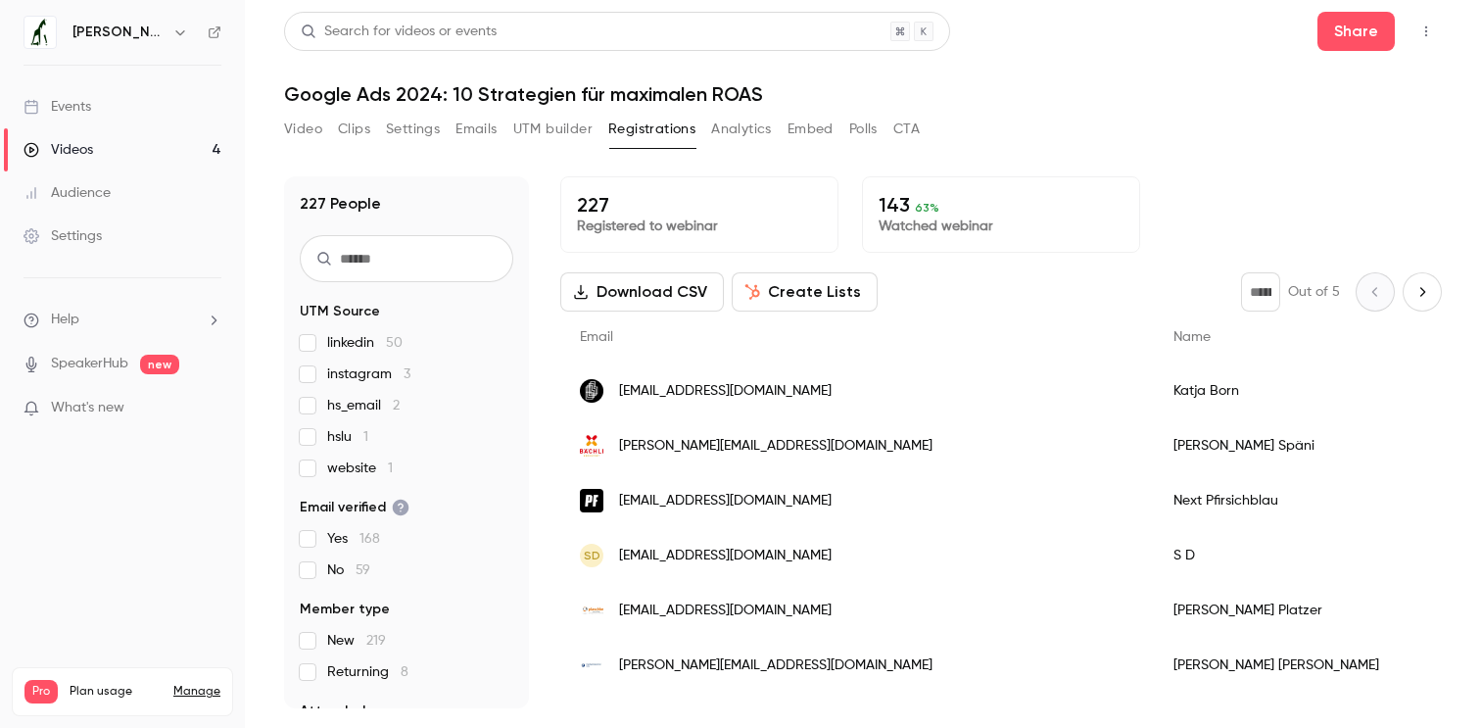
click at [1416, 290] on icon "Next page" at bounding box center [1423, 292] width 22 height 16
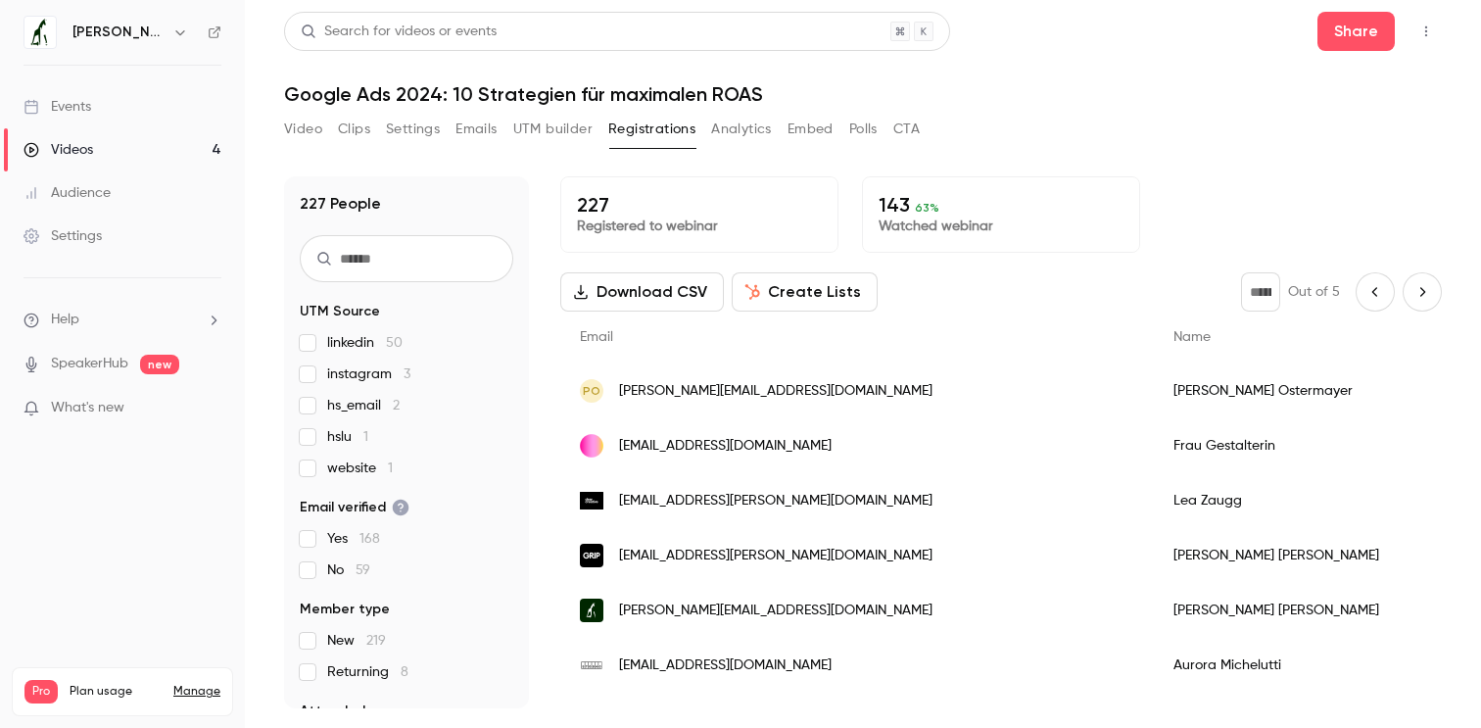
click at [1416, 290] on icon "Next page" at bounding box center [1423, 292] width 22 height 16
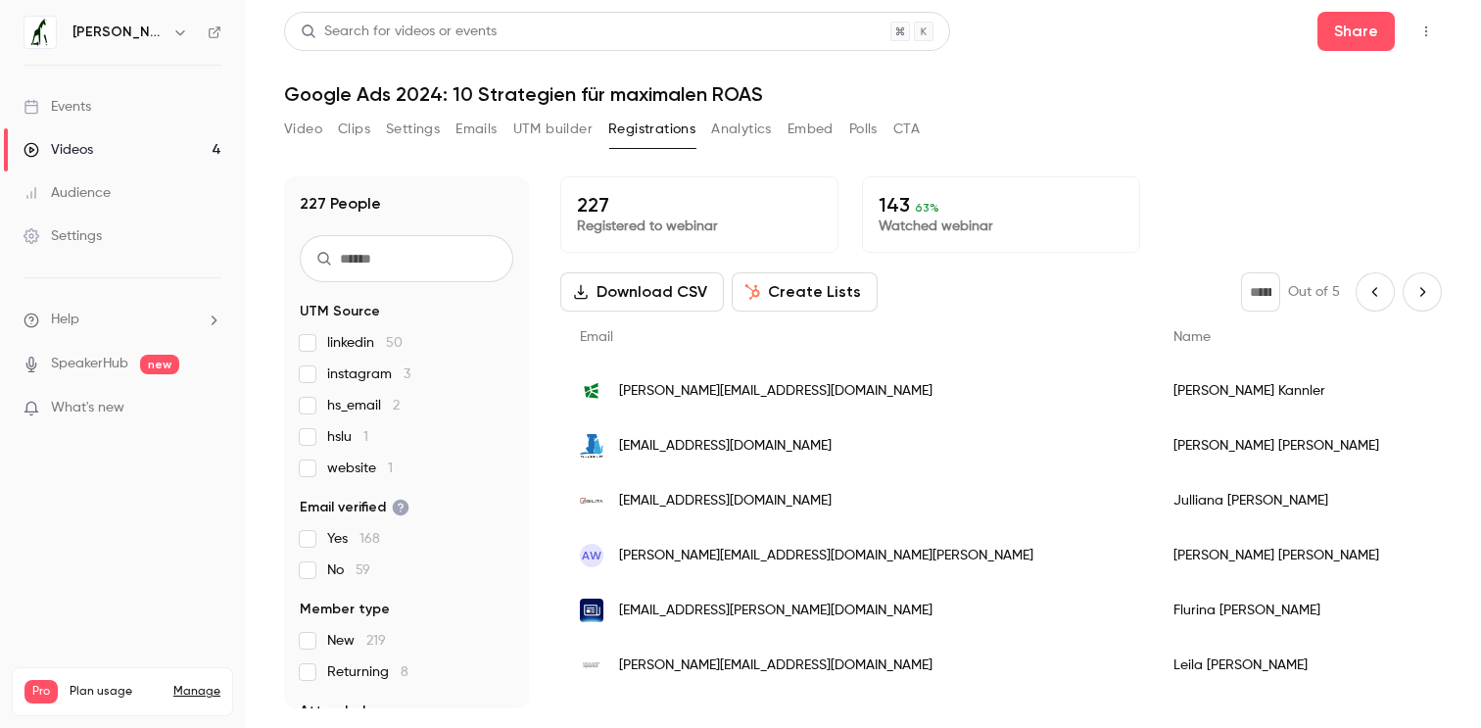
click at [1416, 290] on icon "Next page" at bounding box center [1423, 292] width 22 height 16
type input "*"
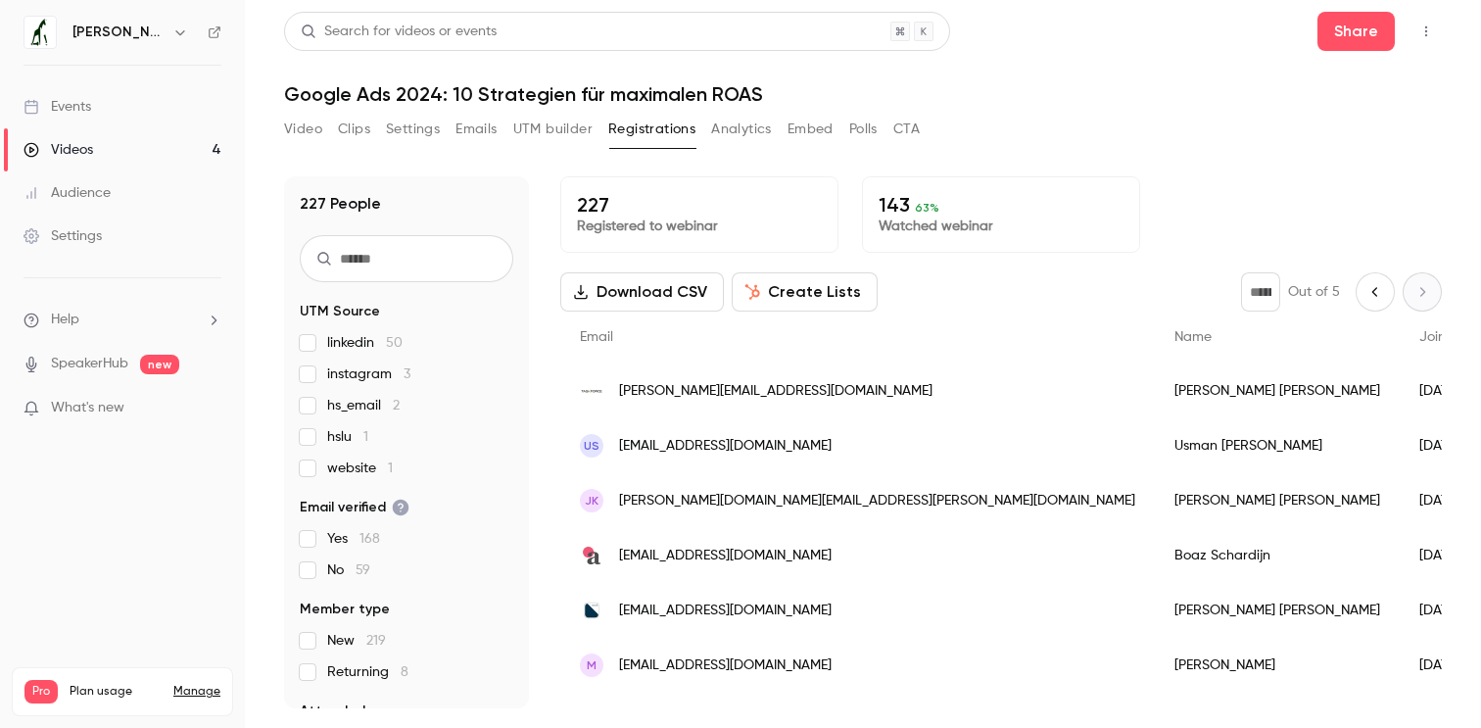
click at [1416, 290] on div "* Out of 5" at bounding box center [1341, 291] width 201 height 39
click at [678, 280] on button "Download CSV" at bounding box center [642, 291] width 164 height 39
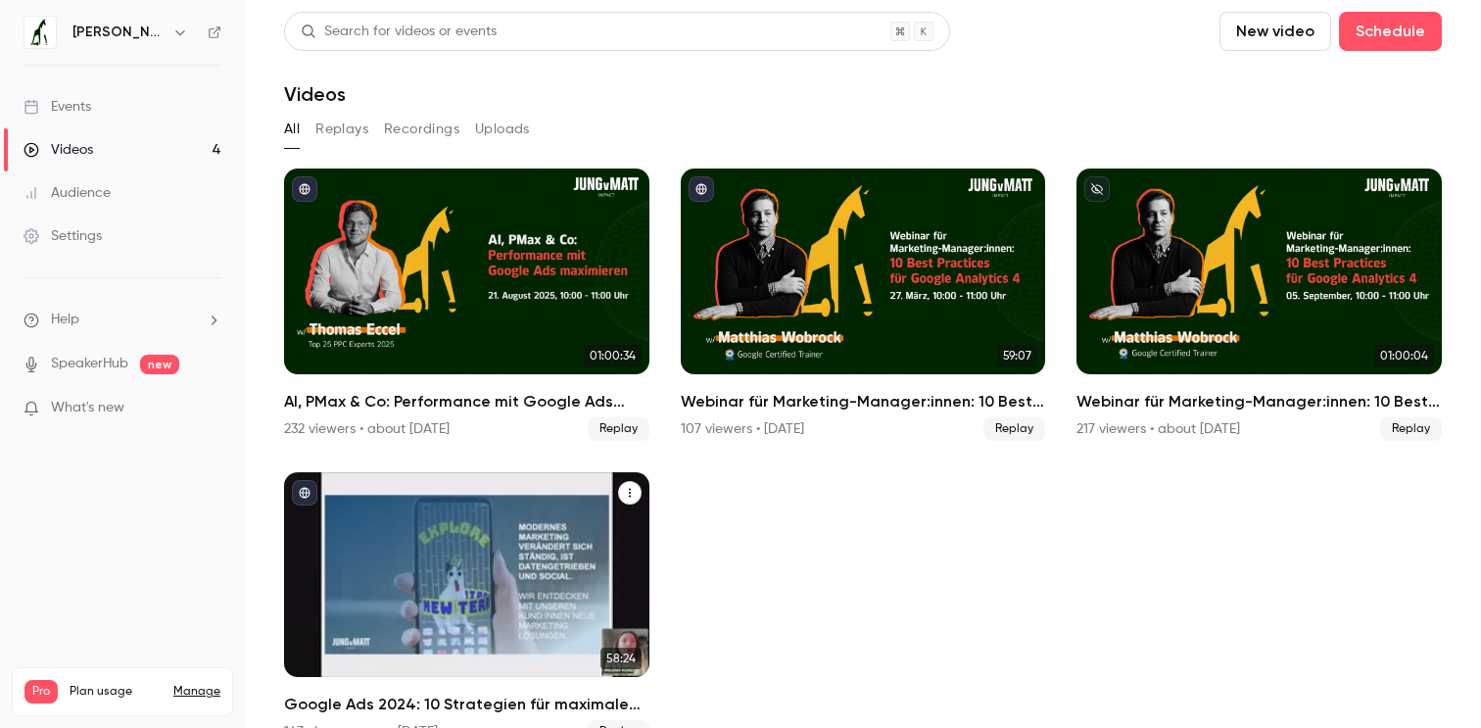
scroll to position [39, 0]
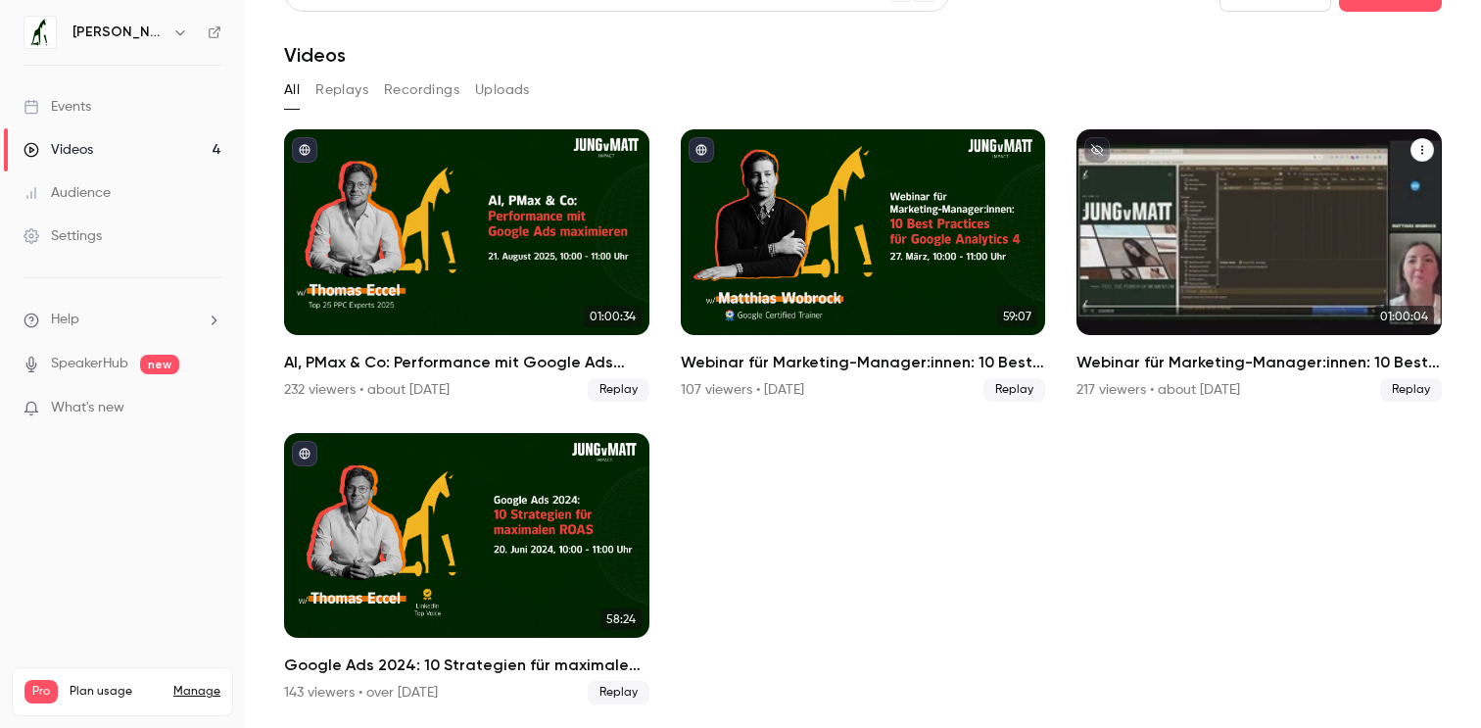
click at [1211, 204] on div "Webinar für Marketing-Manager:innen: 10 Best Practices für Google Analytics 4" at bounding box center [1259, 232] width 365 height 206
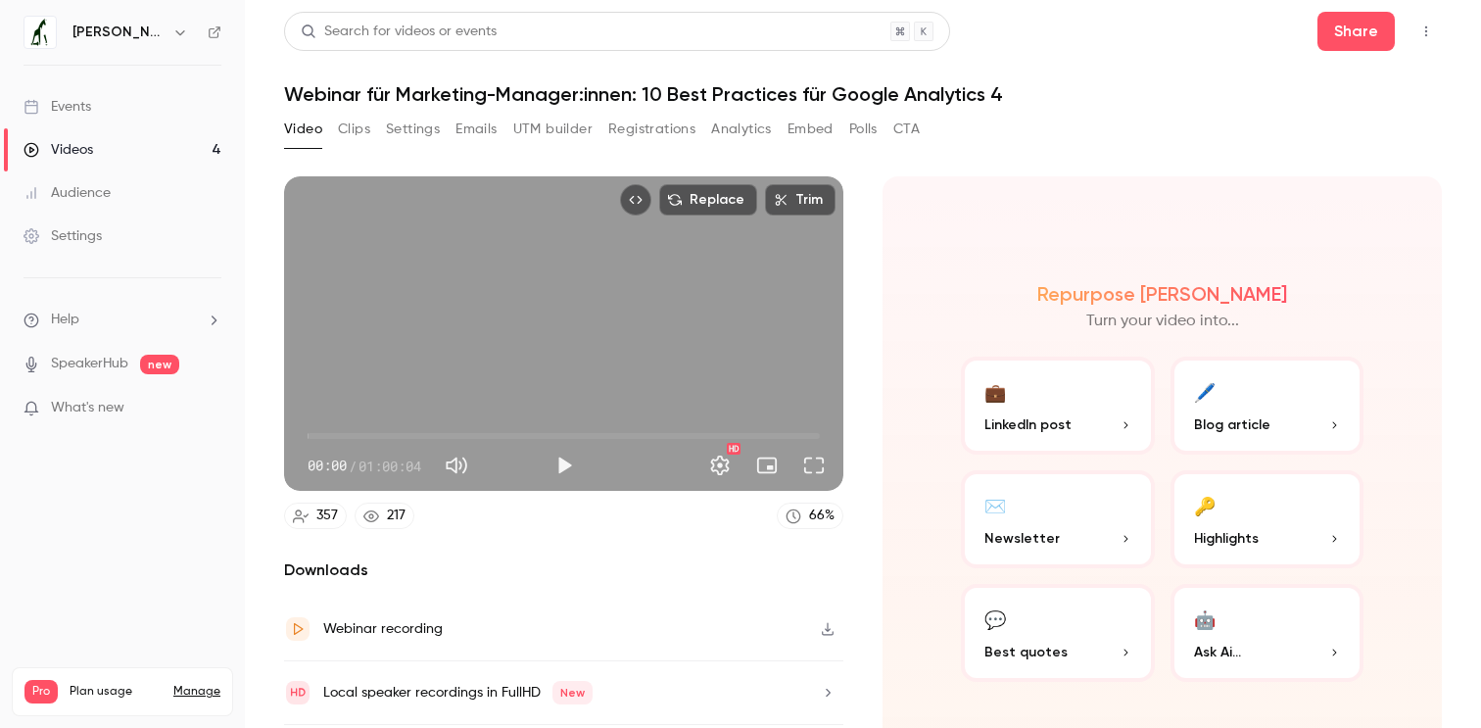
click at [617, 130] on button "Registrations" at bounding box center [651, 129] width 87 height 31
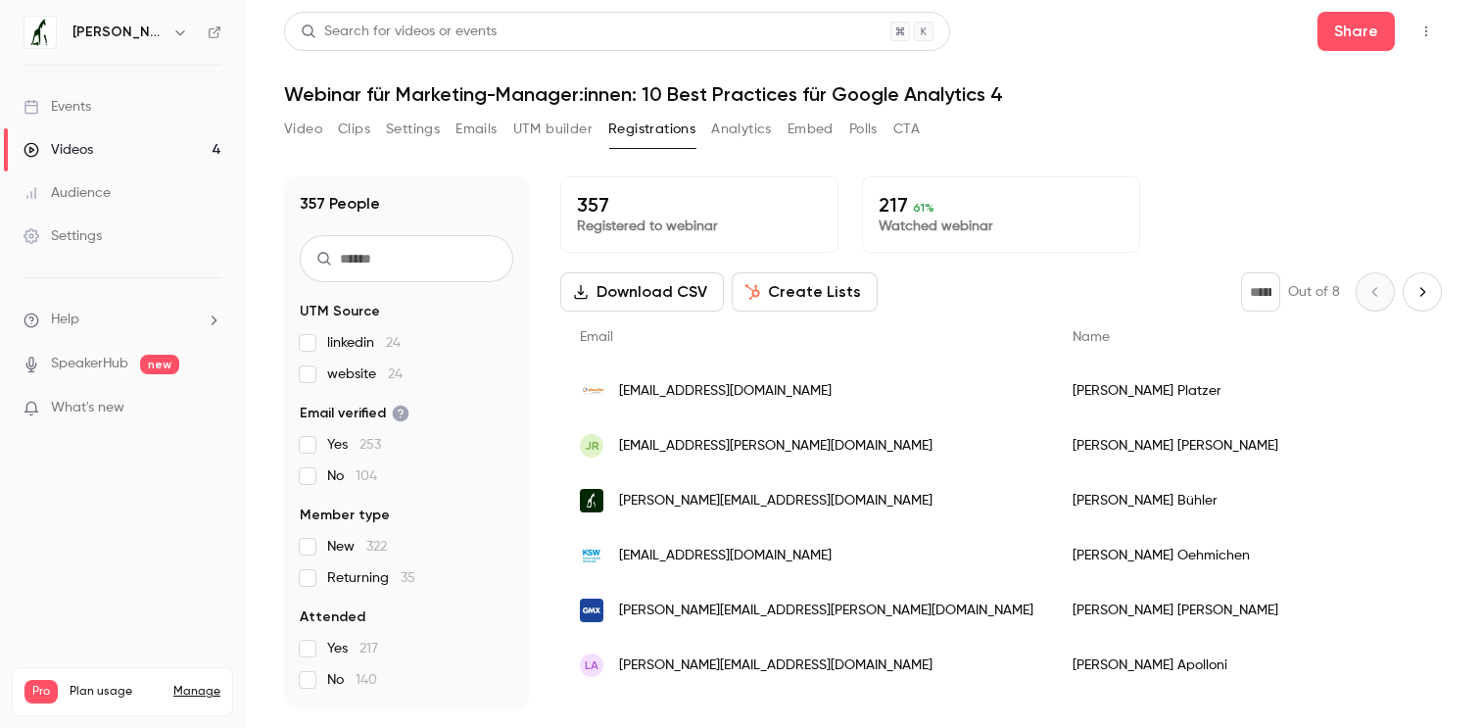
click at [778, 286] on button "Create Lists" at bounding box center [805, 291] width 146 height 39
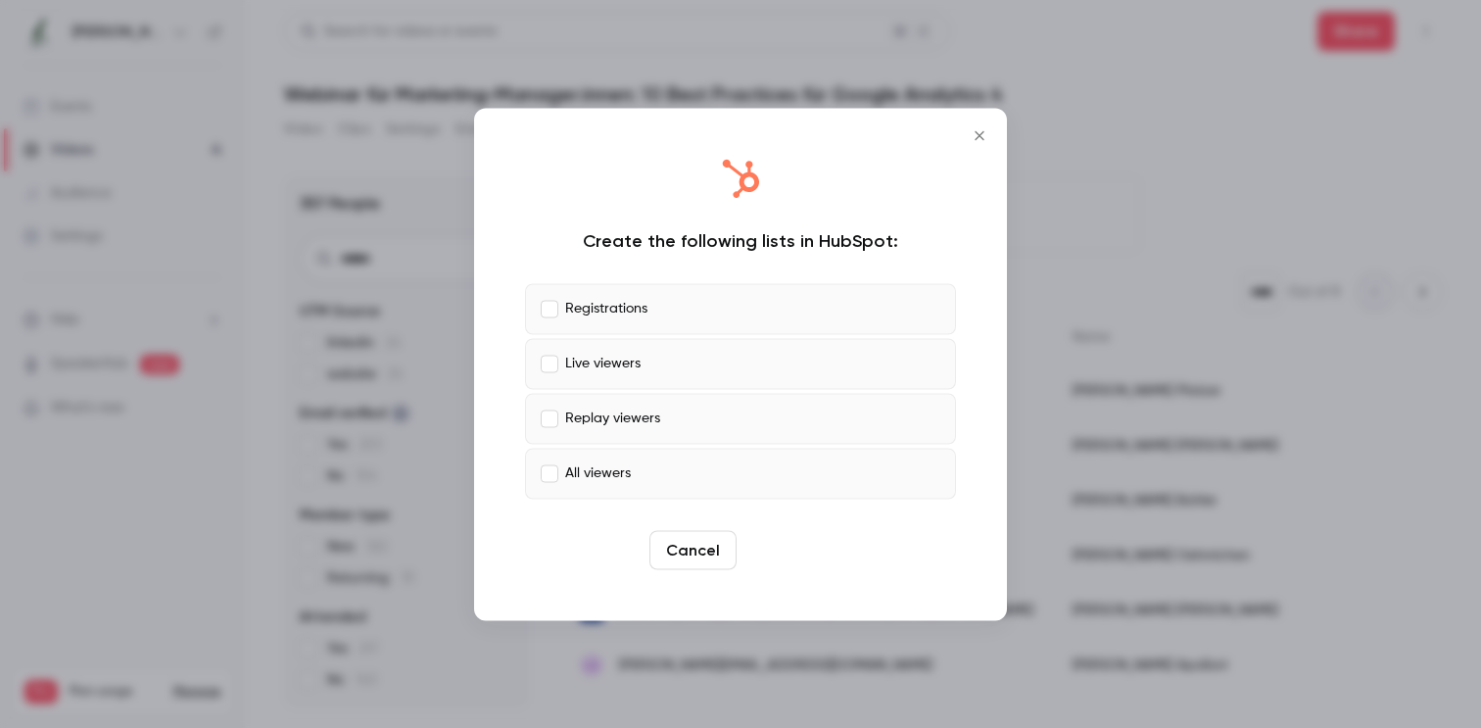
click at [822, 553] on button "Create" at bounding box center [788, 549] width 88 height 39
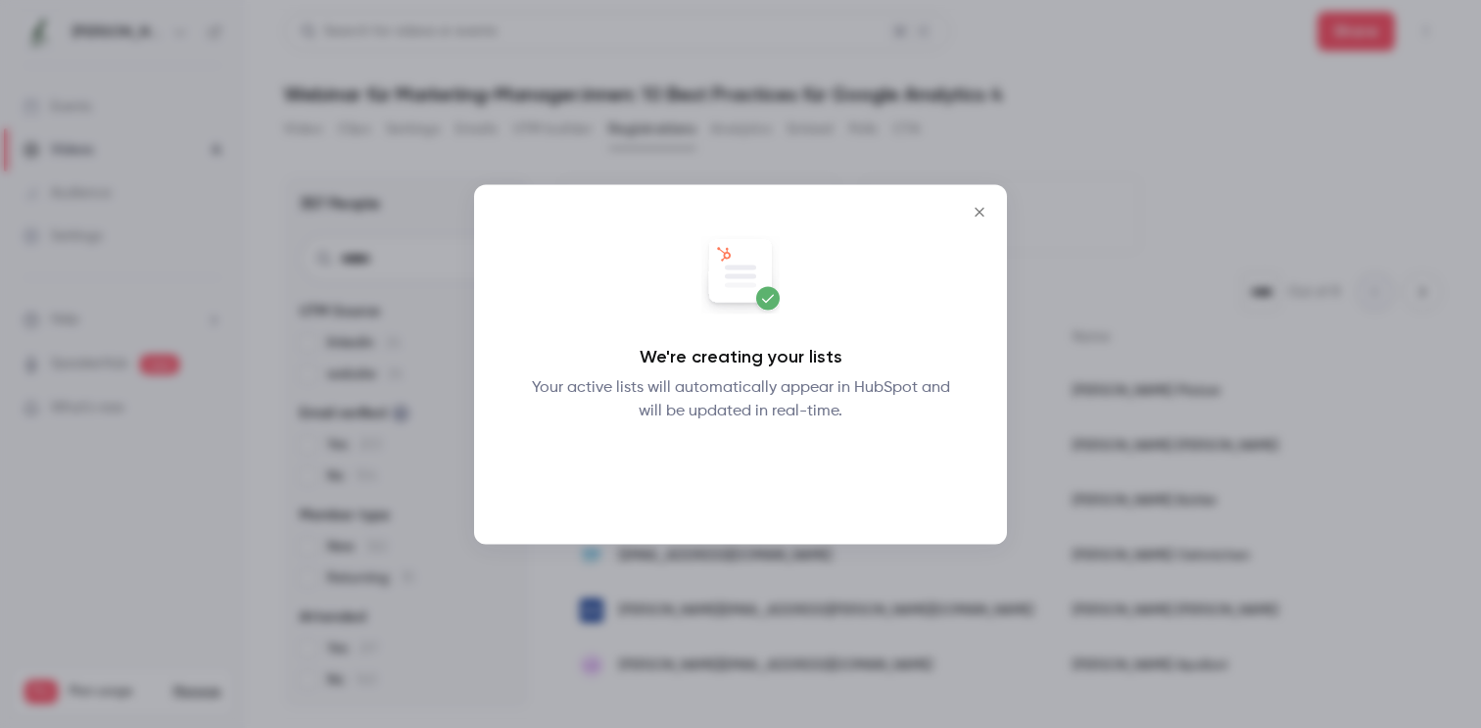
click at [739, 461] on button "Okay" at bounding box center [741, 473] width 72 height 39
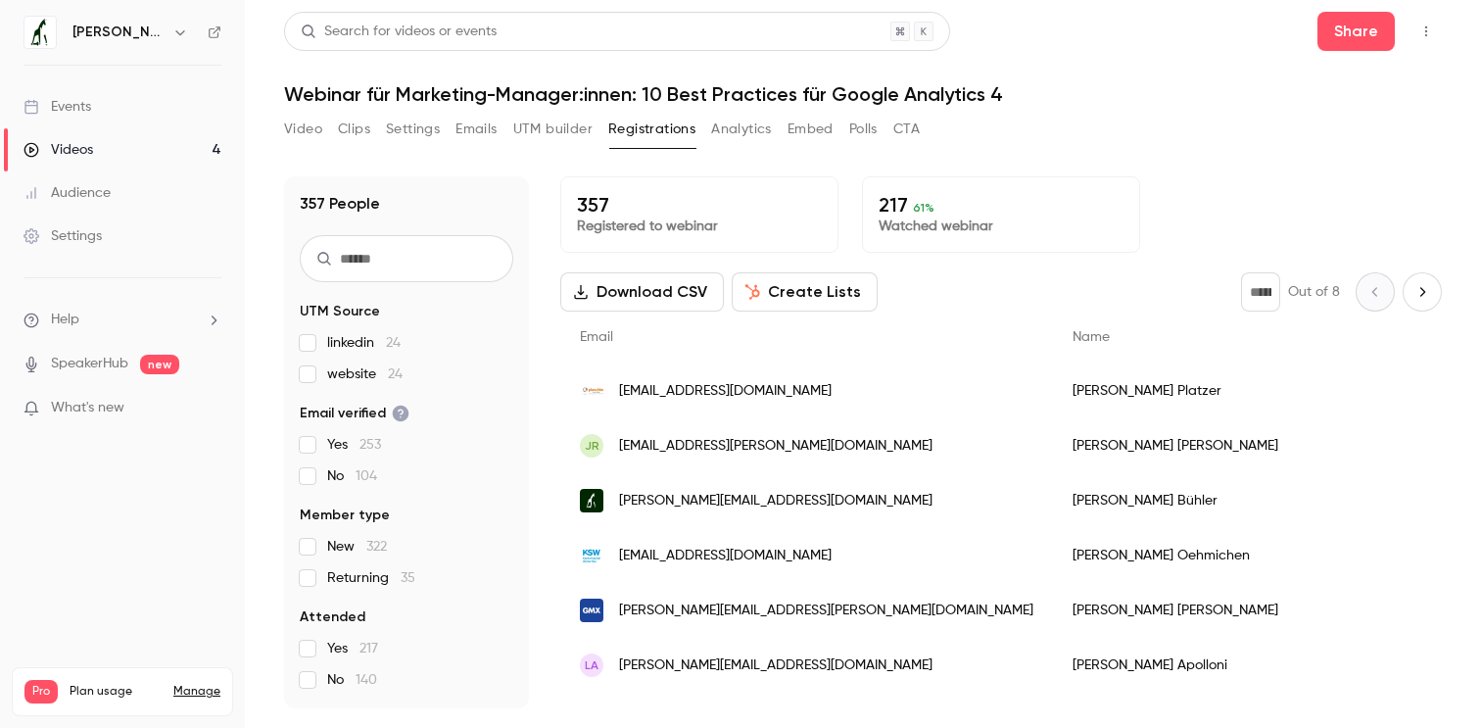
click at [798, 291] on button "Create Lists" at bounding box center [805, 291] width 146 height 39
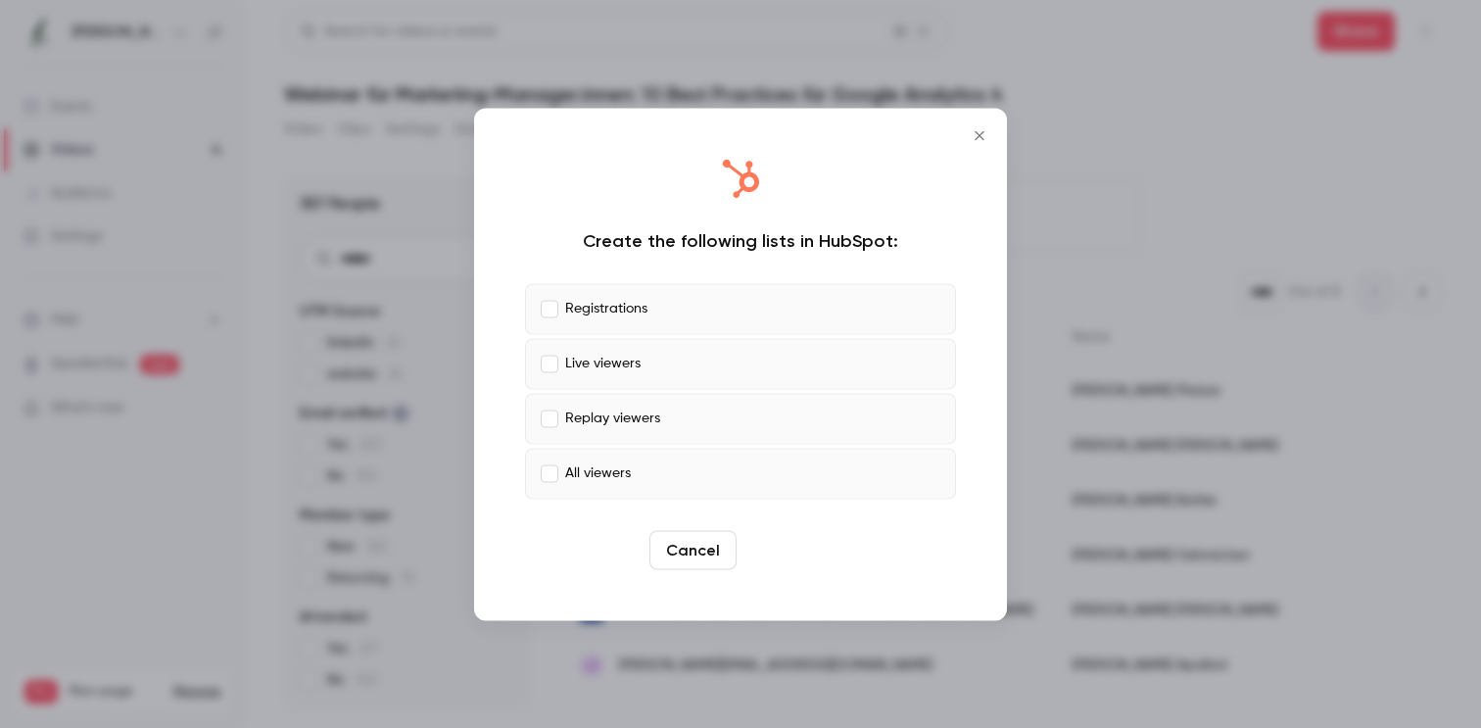
click at [798, 552] on button "Create" at bounding box center [788, 549] width 88 height 39
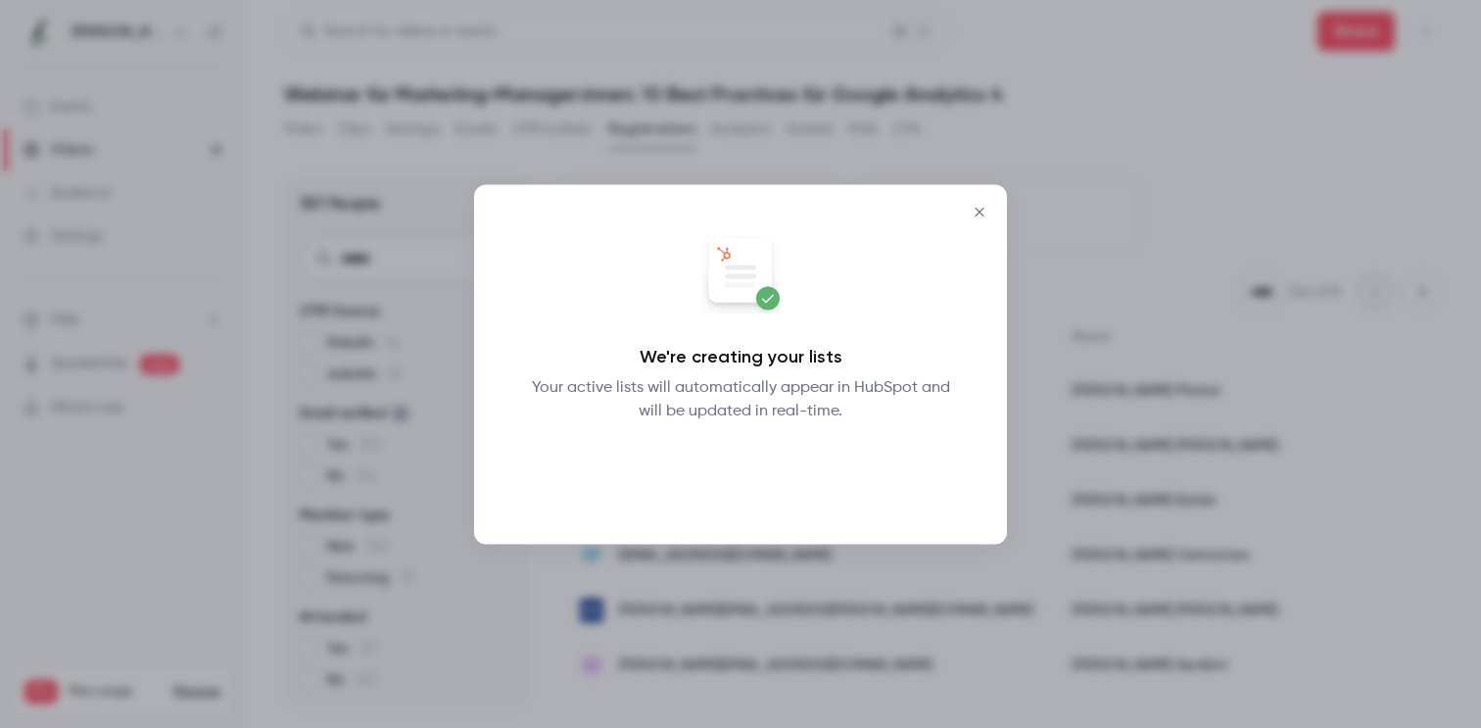
click at [745, 464] on button "Okay" at bounding box center [741, 473] width 72 height 39
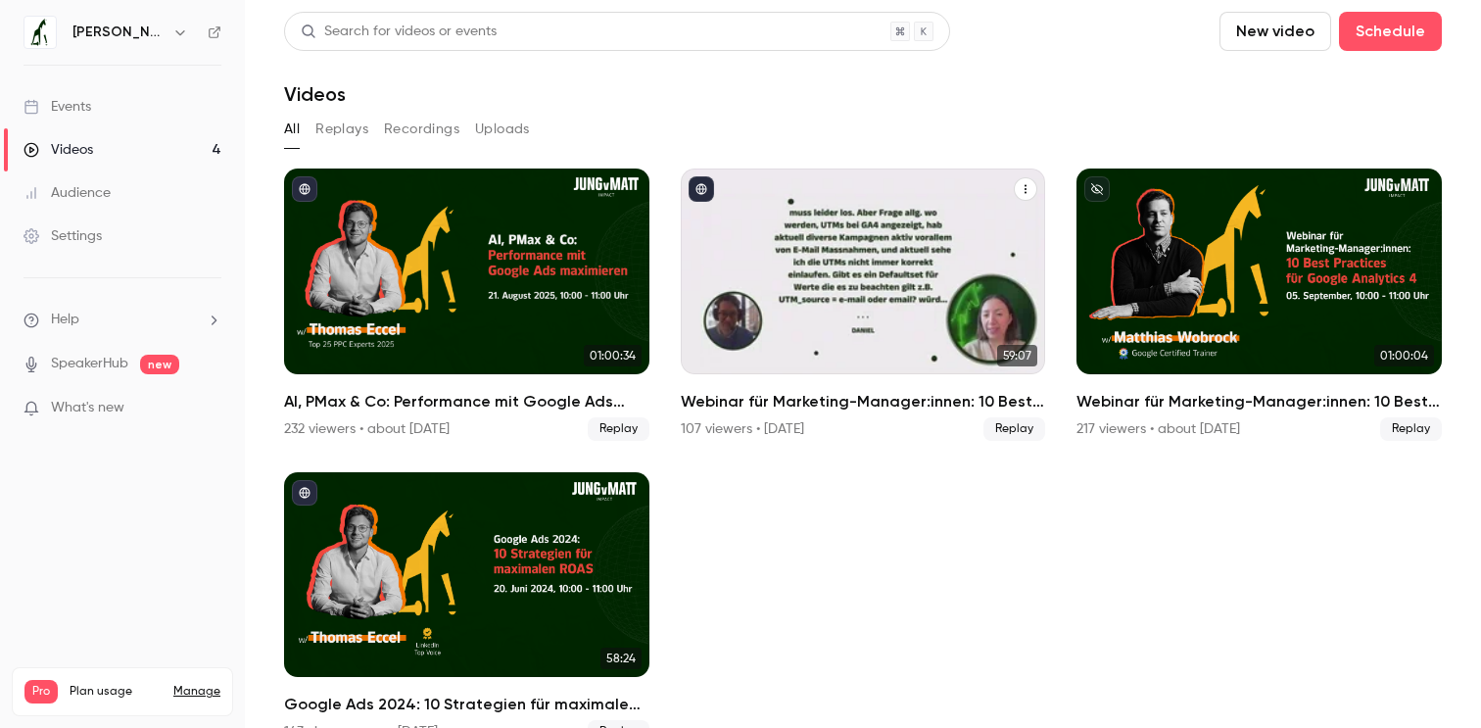
click at [889, 351] on div "Webinar für Marketing-Manager:innen: 10 Best Practices für Google Analytics 4" at bounding box center [863, 271] width 365 height 206
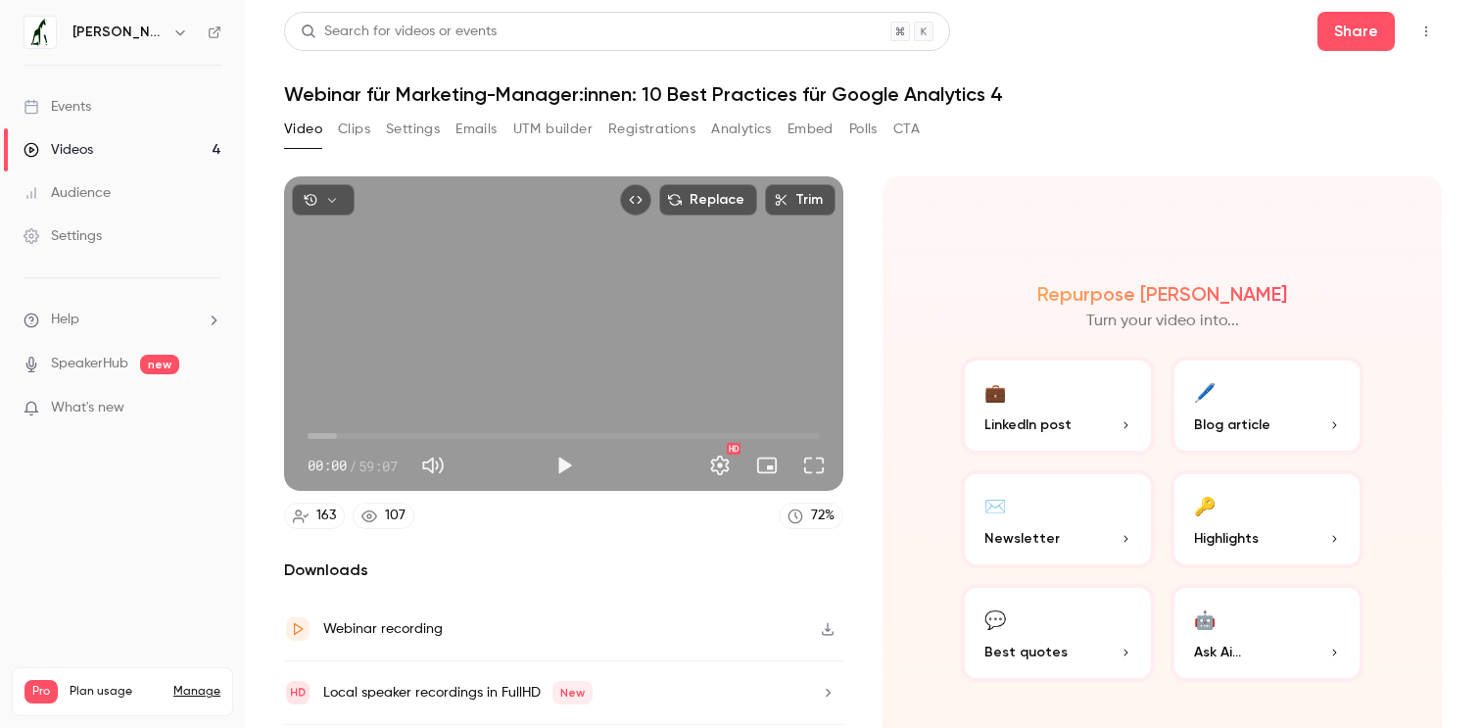
click at [647, 132] on button "Registrations" at bounding box center [651, 129] width 87 height 31
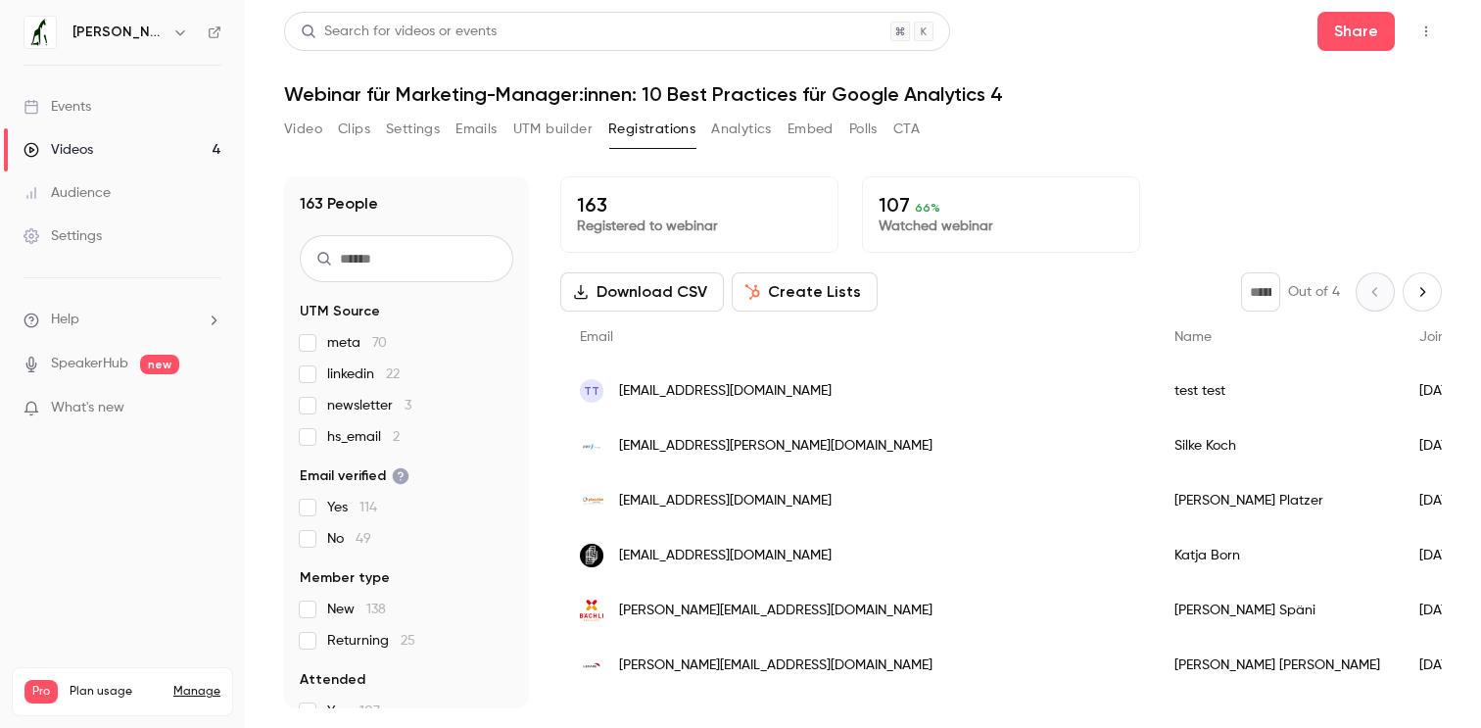
click at [303, 131] on button "Video" at bounding box center [303, 129] width 38 height 31
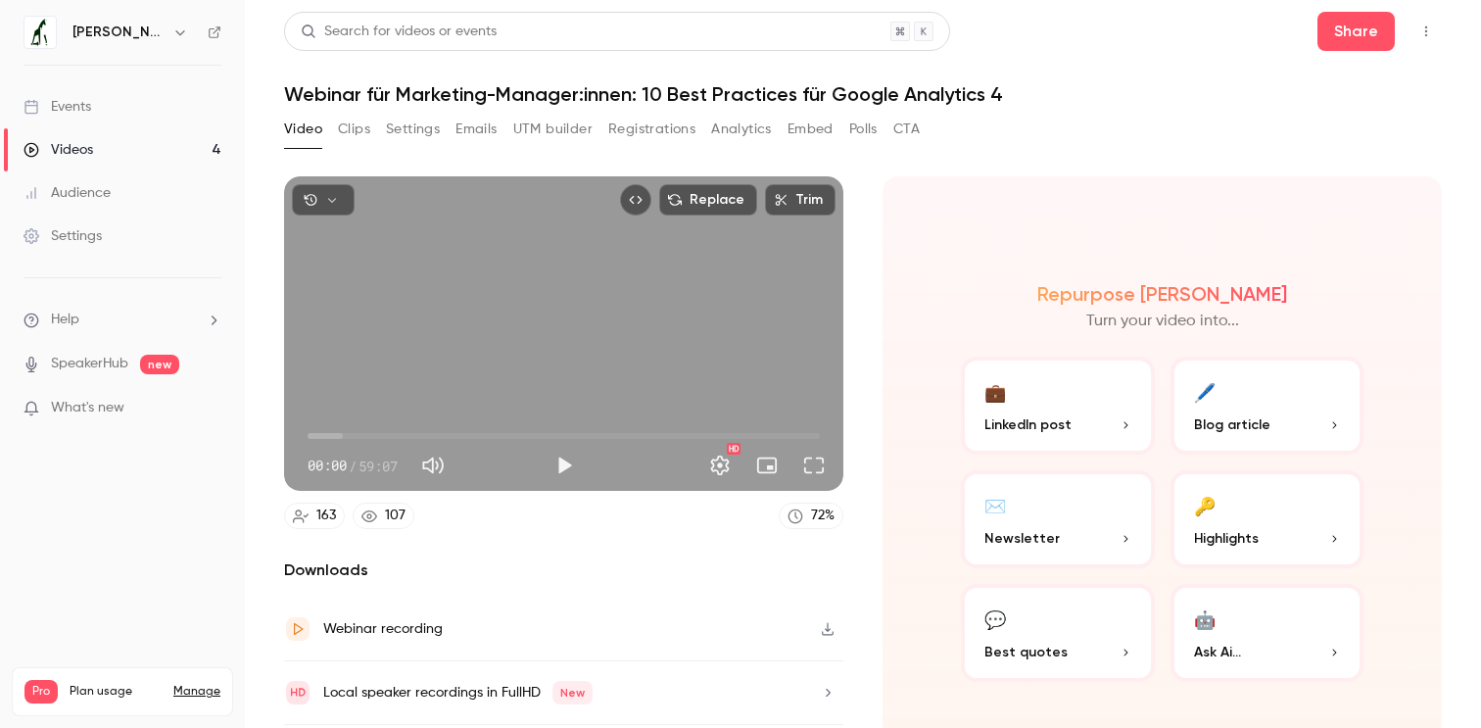
click at [670, 128] on button "Registrations" at bounding box center [651, 129] width 87 height 31
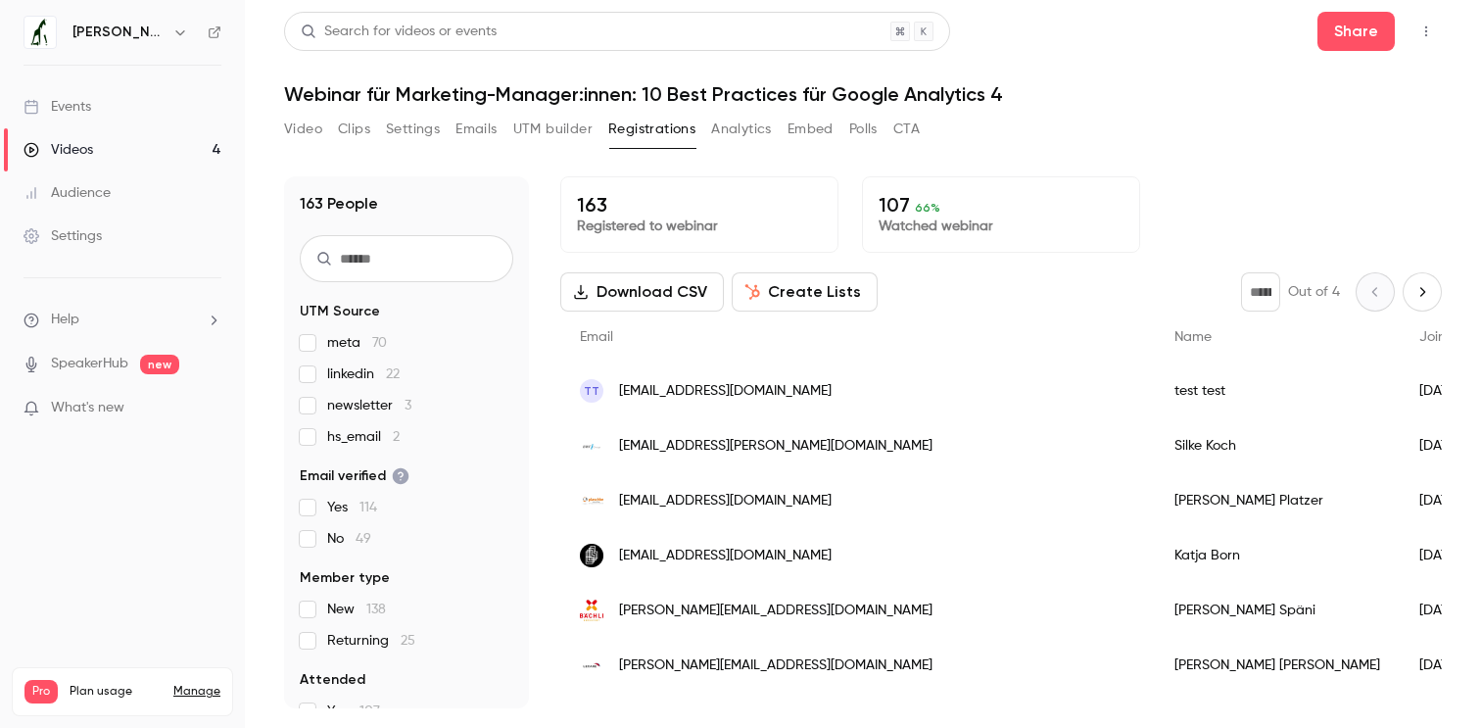
click at [822, 320] on div "Email" at bounding box center [857, 338] width 595 height 52
click at [811, 280] on button "Create Lists" at bounding box center [805, 291] width 146 height 39
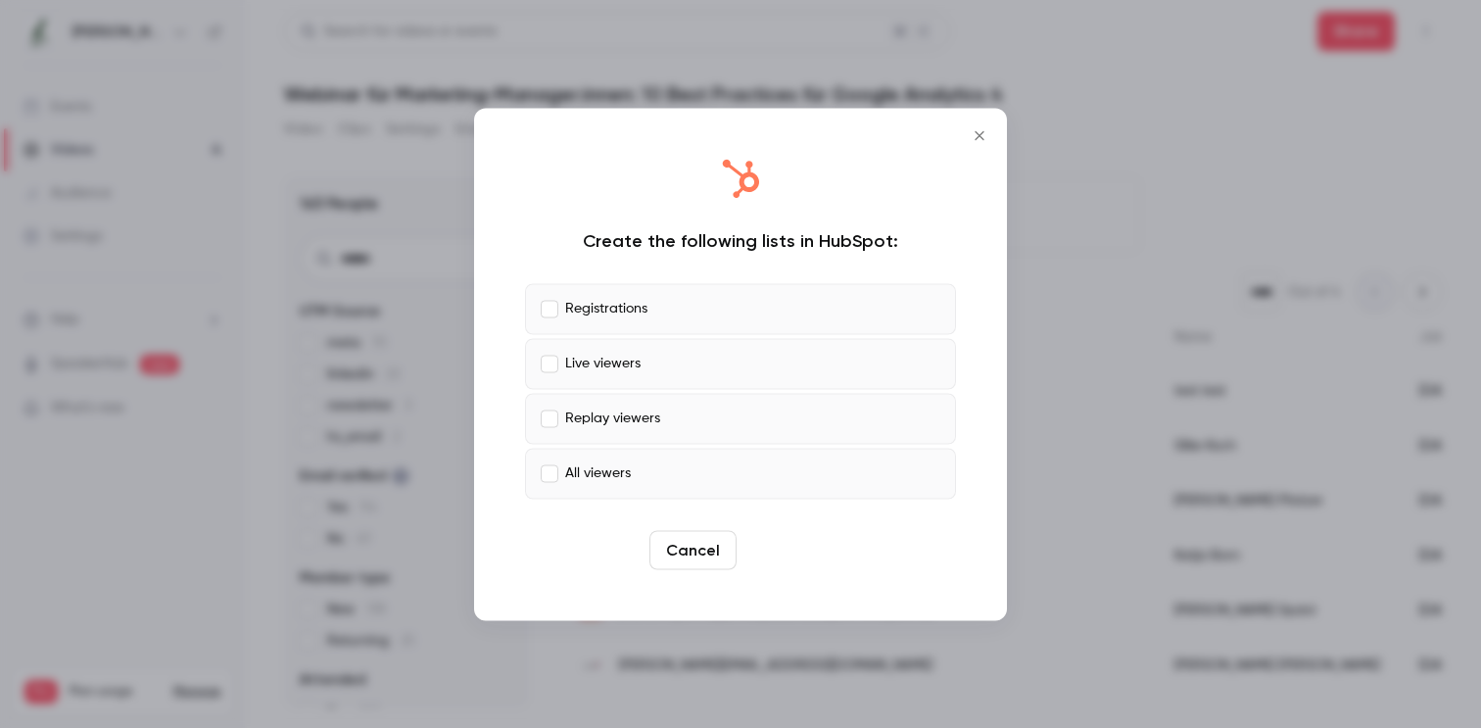
click at [797, 561] on button "Create" at bounding box center [788, 549] width 88 height 39
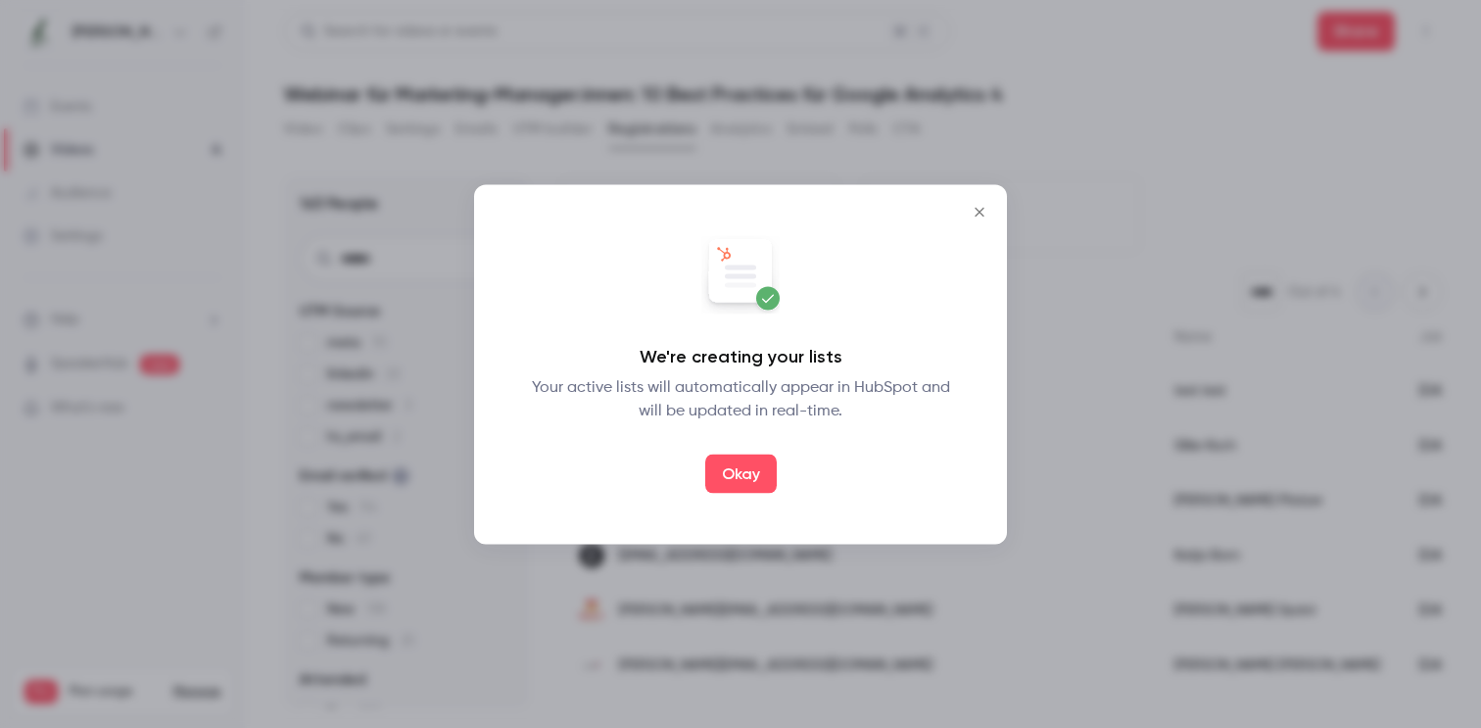
click at [781, 461] on div "Okay" at bounding box center [740, 473] width 431 height 39
click at [763, 461] on button "Okay" at bounding box center [741, 473] width 72 height 39
